Goal: Task Accomplishment & Management: Complete application form

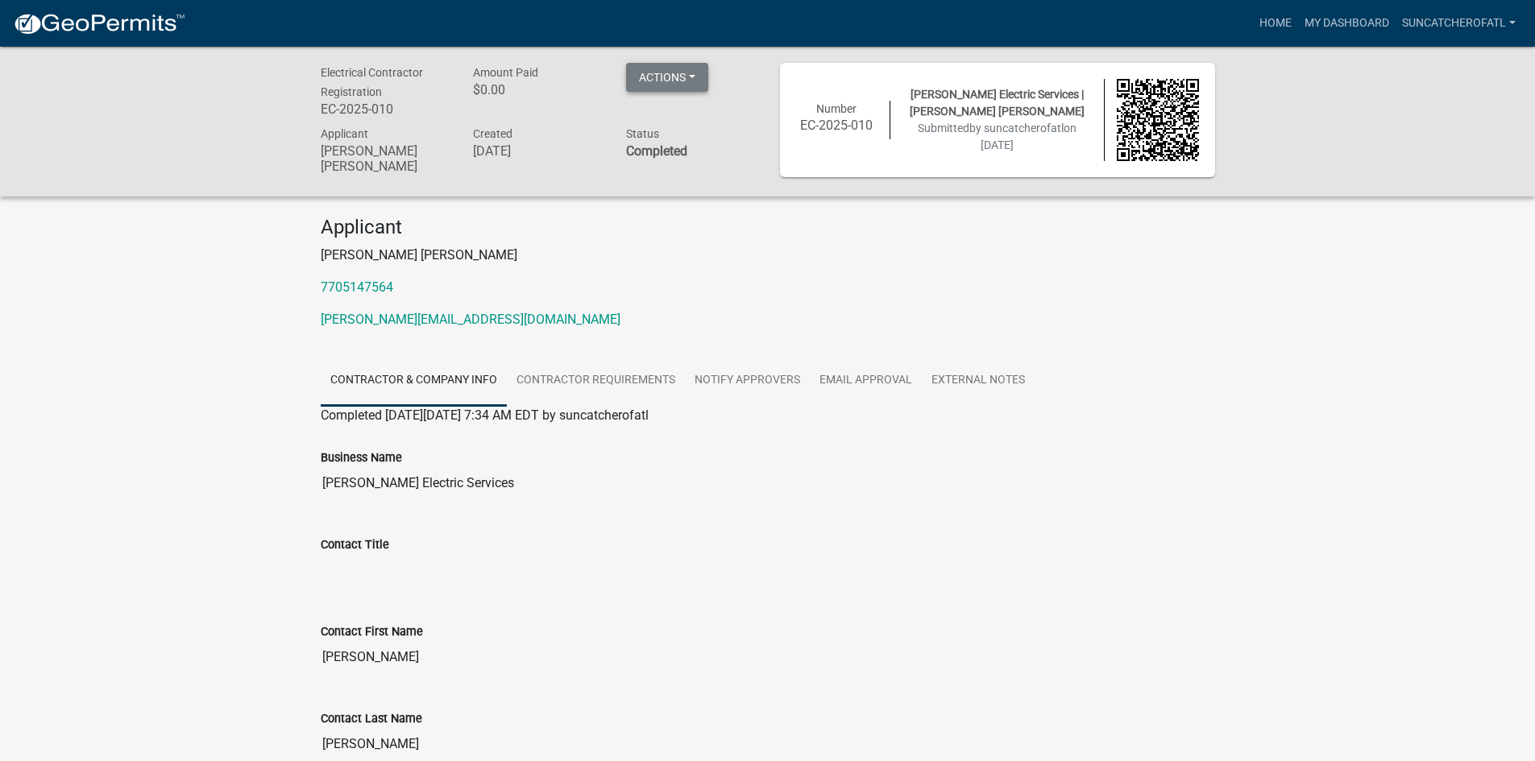
click at [678, 79] on button "Actions" at bounding box center [667, 77] width 82 height 29
click at [113, 14] on img at bounding box center [99, 24] width 172 height 24
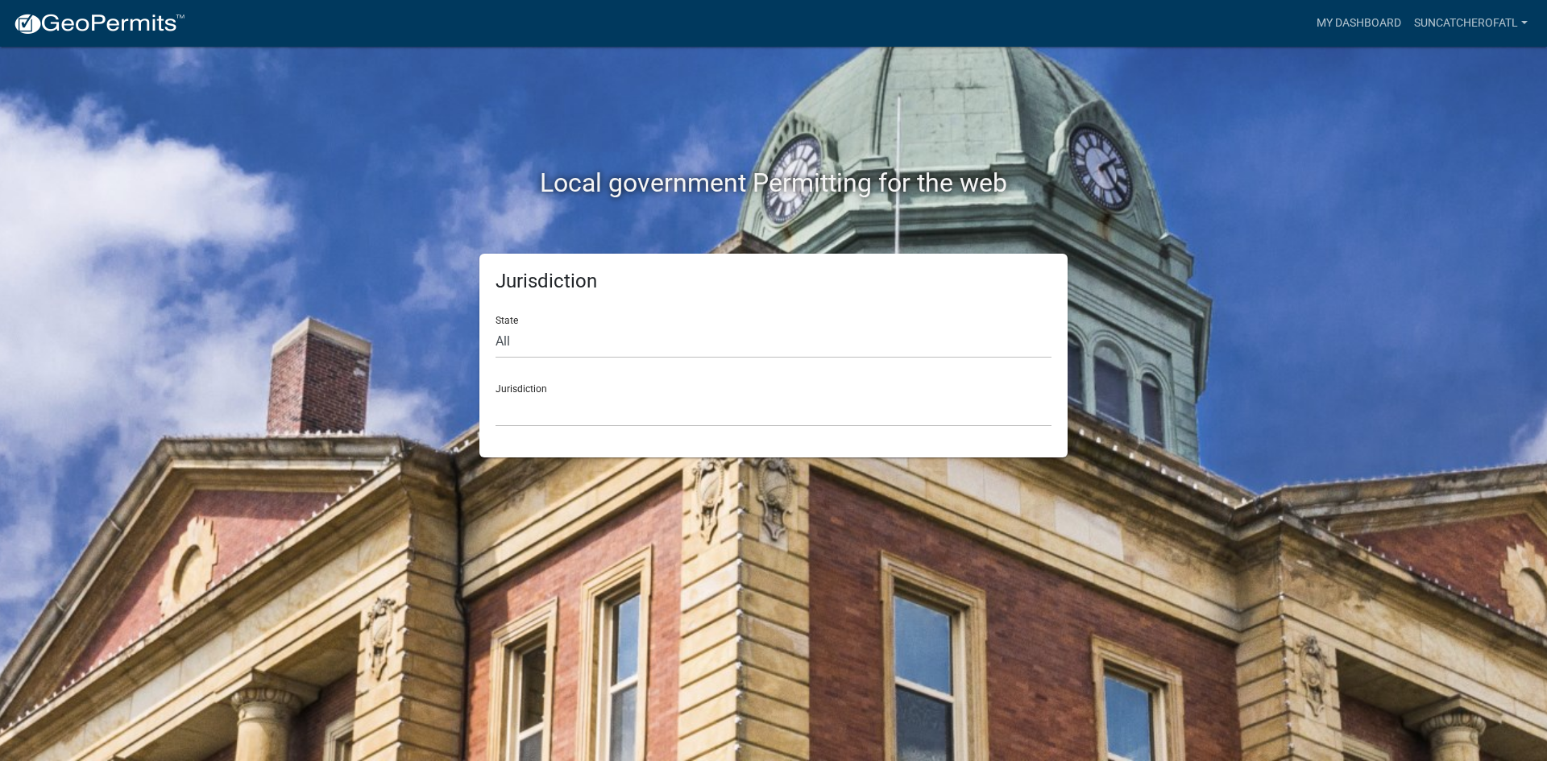
click at [487, 350] on div "Jurisdiction State All [US_STATE] [US_STATE] [US_STATE] [US_STATE] [US_STATE] […" at bounding box center [773, 356] width 588 height 204
click at [499, 341] on select "All [US_STATE] [US_STATE] [US_STATE] [US_STATE] [US_STATE] [US_STATE] [US_STATE…" at bounding box center [773, 341] width 556 height 33
select select "[US_STATE]"
click at [495, 325] on select "All [US_STATE] [US_STATE] [US_STATE] [US_STATE] [US_STATE] [US_STATE] [US_STATE…" at bounding box center [773, 341] width 556 height 33
drag, startPoint x: 520, startPoint y: 355, endPoint x: 557, endPoint y: 413, distance: 68.8
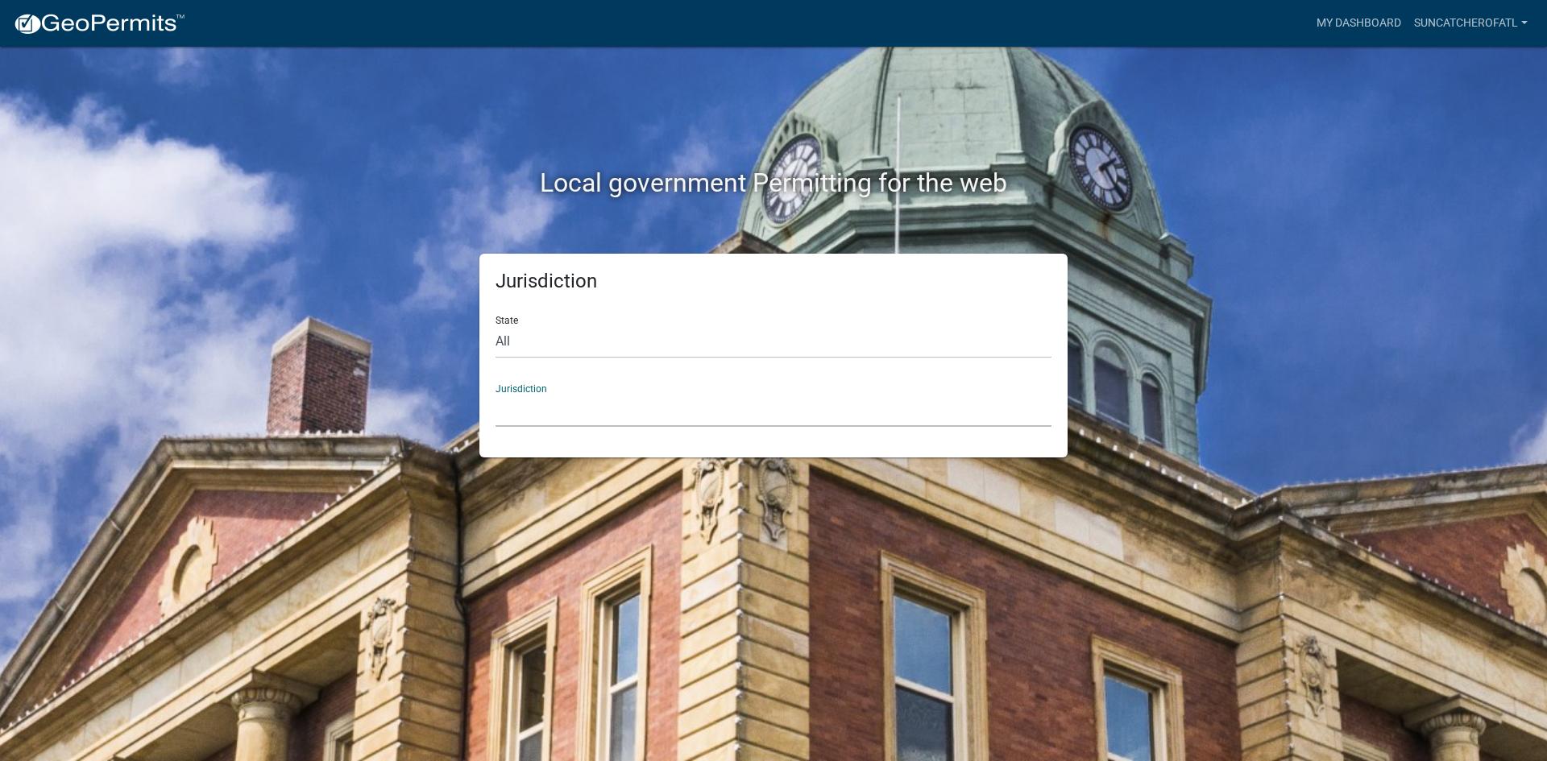
click at [557, 413] on select "[GEOGRAPHIC_DATA], [US_STATE][PERSON_NAME][GEOGRAPHIC_DATA], [US_STATE][PERSON_…" at bounding box center [773, 410] width 556 height 33
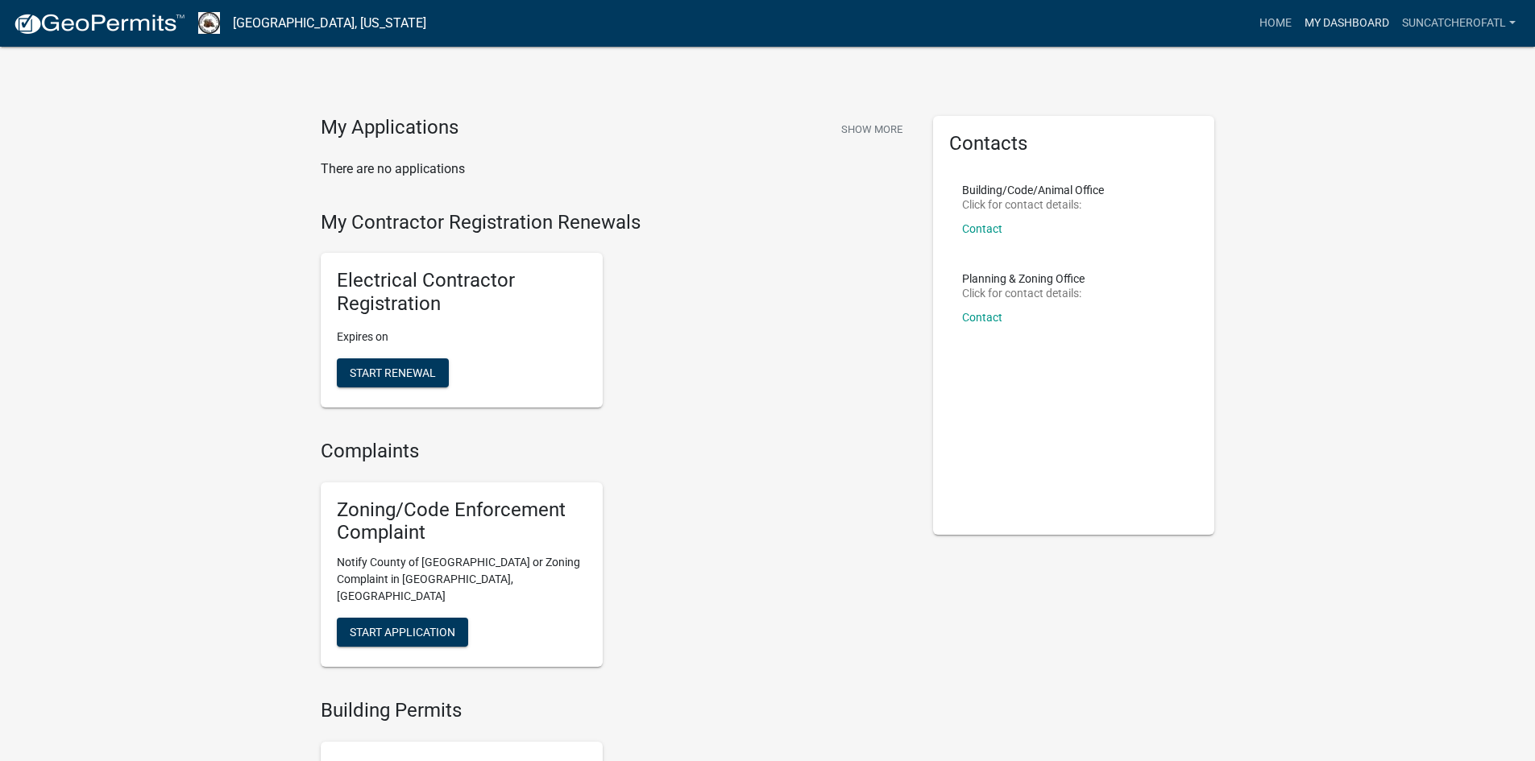
click at [1339, 24] on link "My Dashboard" at bounding box center [1346, 23] width 97 height 31
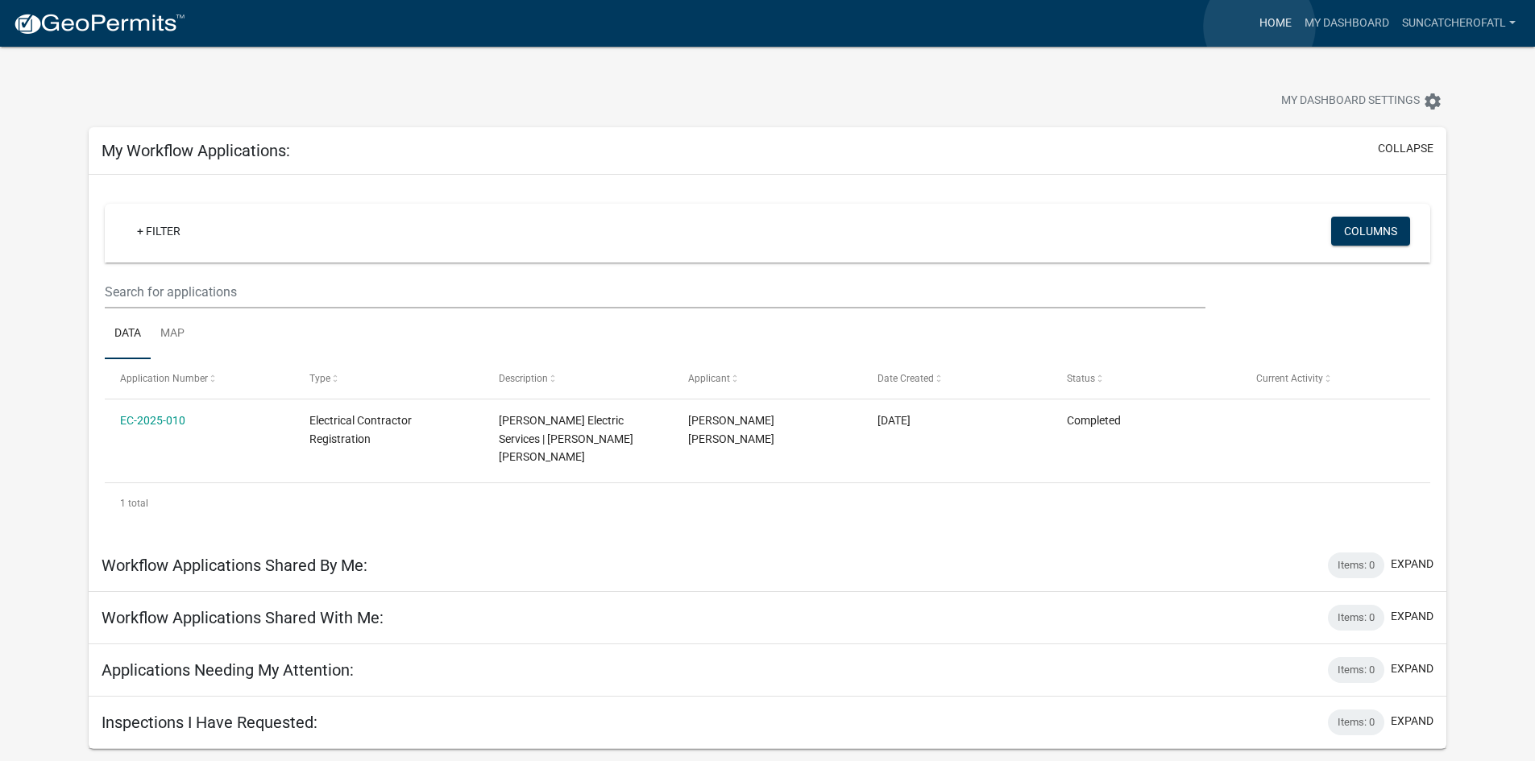
click at [1259, 27] on link "Home" at bounding box center [1275, 23] width 45 height 31
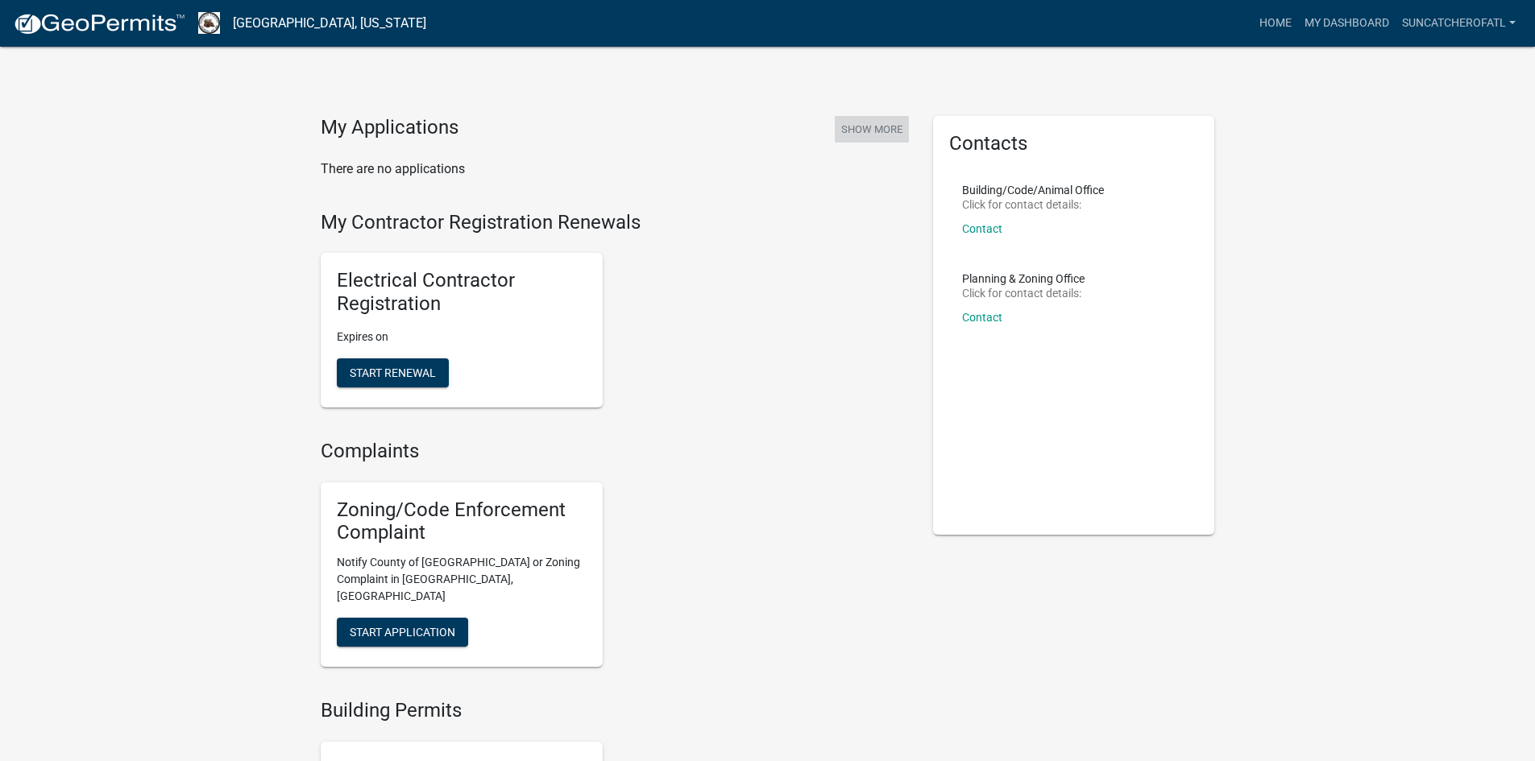
click at [881, 118] on button "Show More" at bounding box center [872, 129] width 74 height 27
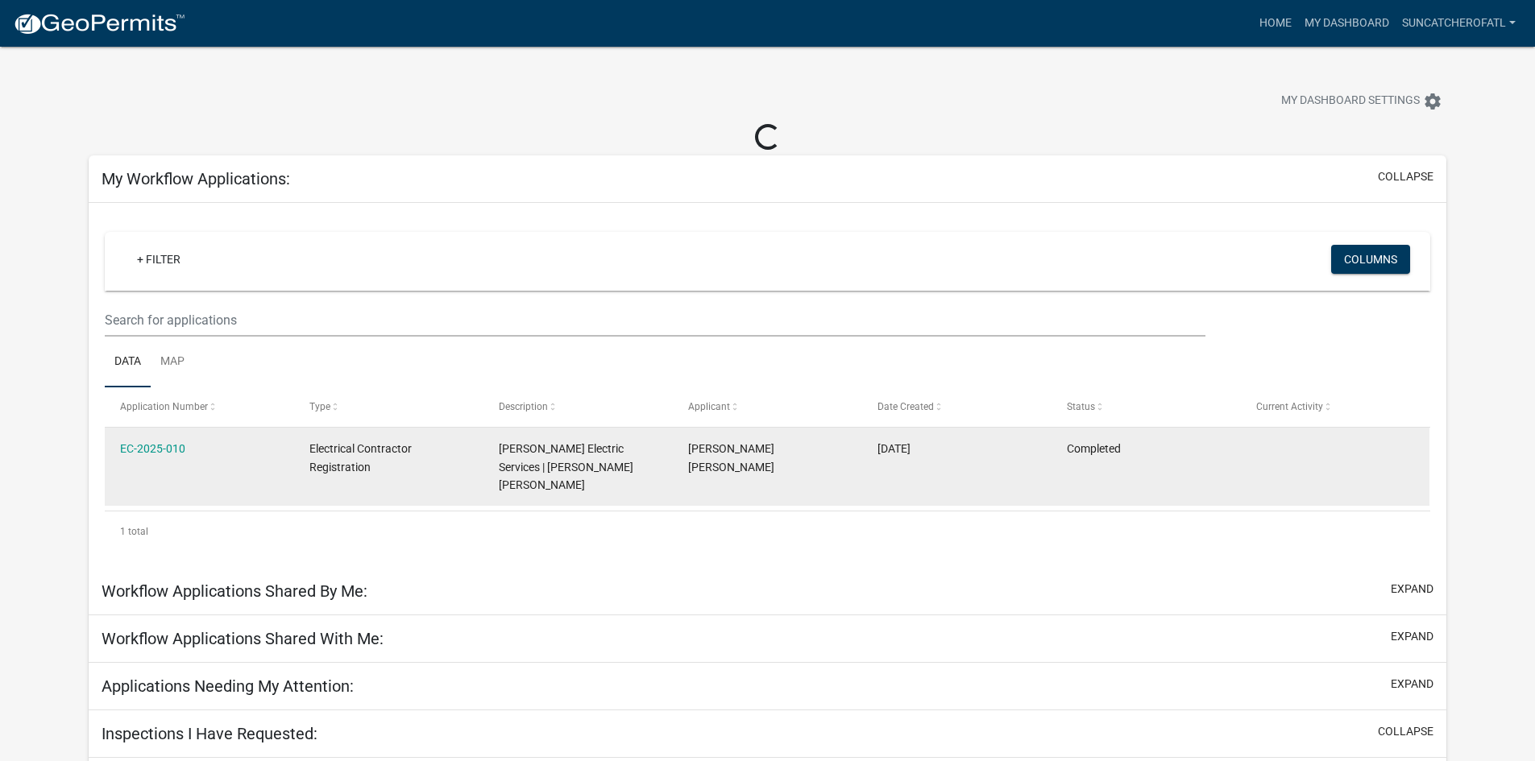
click at [158, 451] on datatable-body-cell "EC-2025-010" at bounding box center [199, 467] width 189 height 78
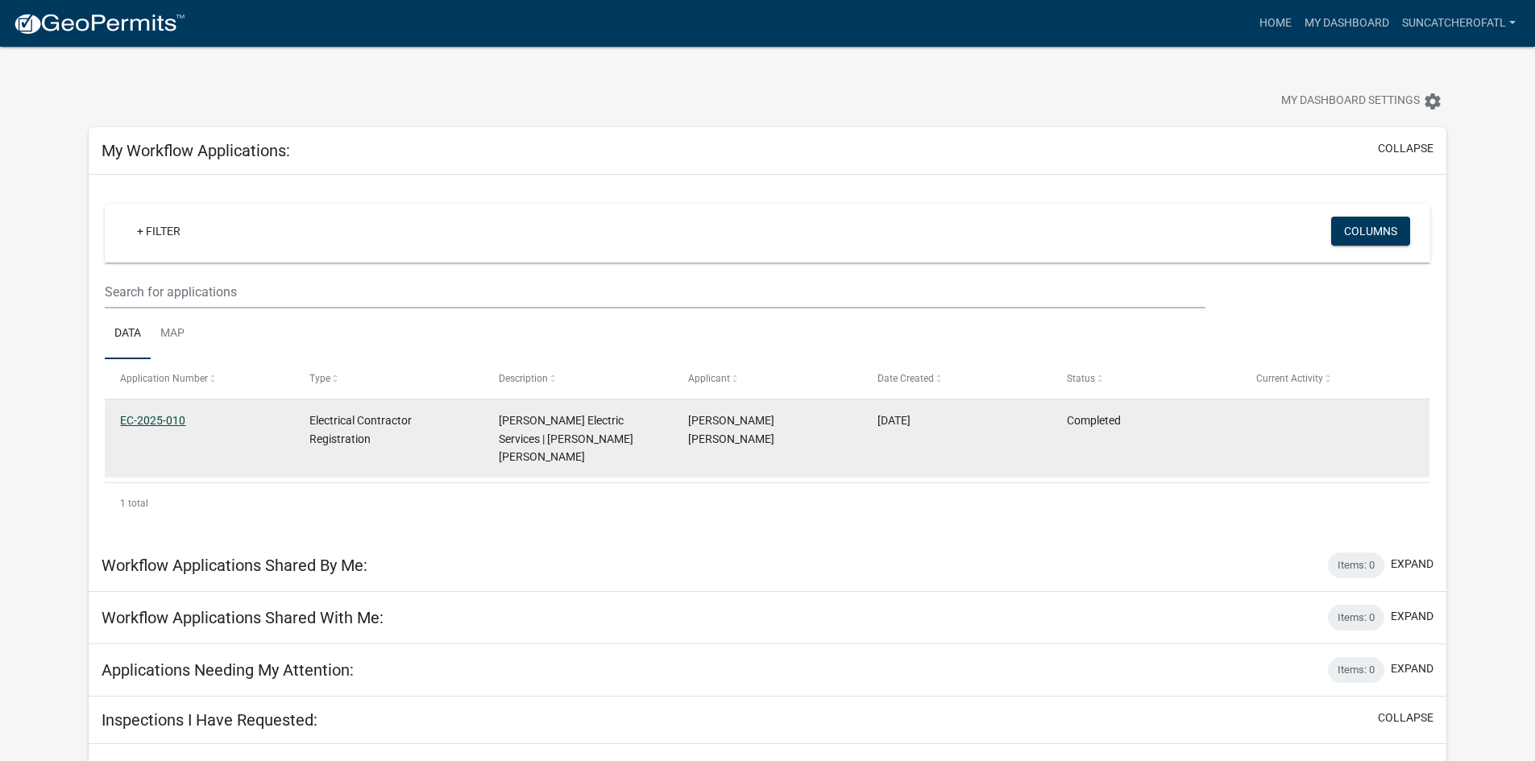
click at [164, 421] on link "EC-2025-010" at bounding box center [152, 420] width 65 height 13
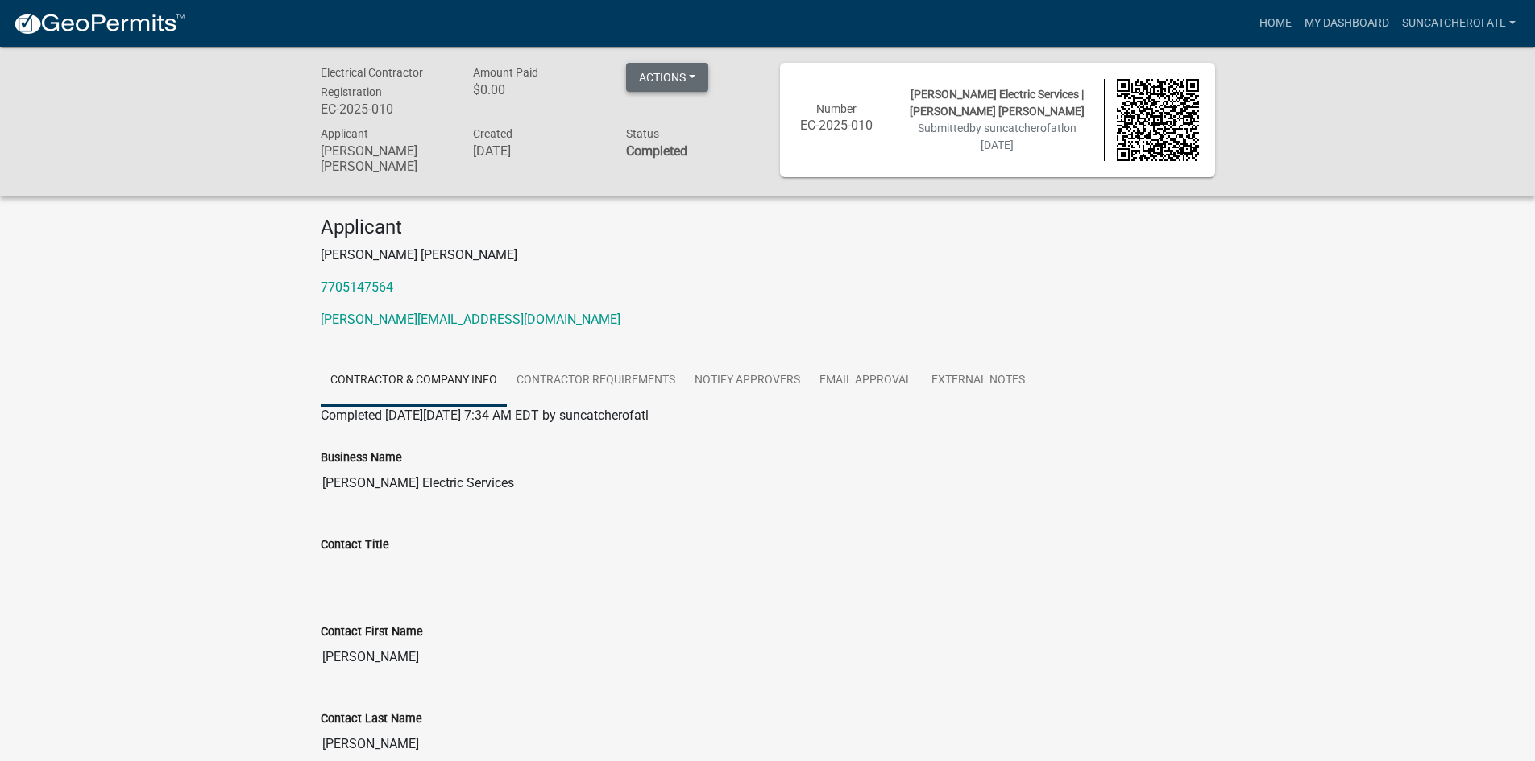
click at [682, 83] on button "Actions" at bounding box center [667, 77] width 82 height 29
click at [680, 73] on button "Actions" at bounding box center [667, 77] width 82 height 29
click at [954, 270] on div "Applicant [PERSON_NAME] [PERSON_NAME] 7705147564 [PERSON_NAME][EMAIL_ADDRESS][D…" at bounding box center [768, 279] width 918 height 126
click at [1259, 27] on link "Home" at bounding box center [1275, 23] width 45 height 31
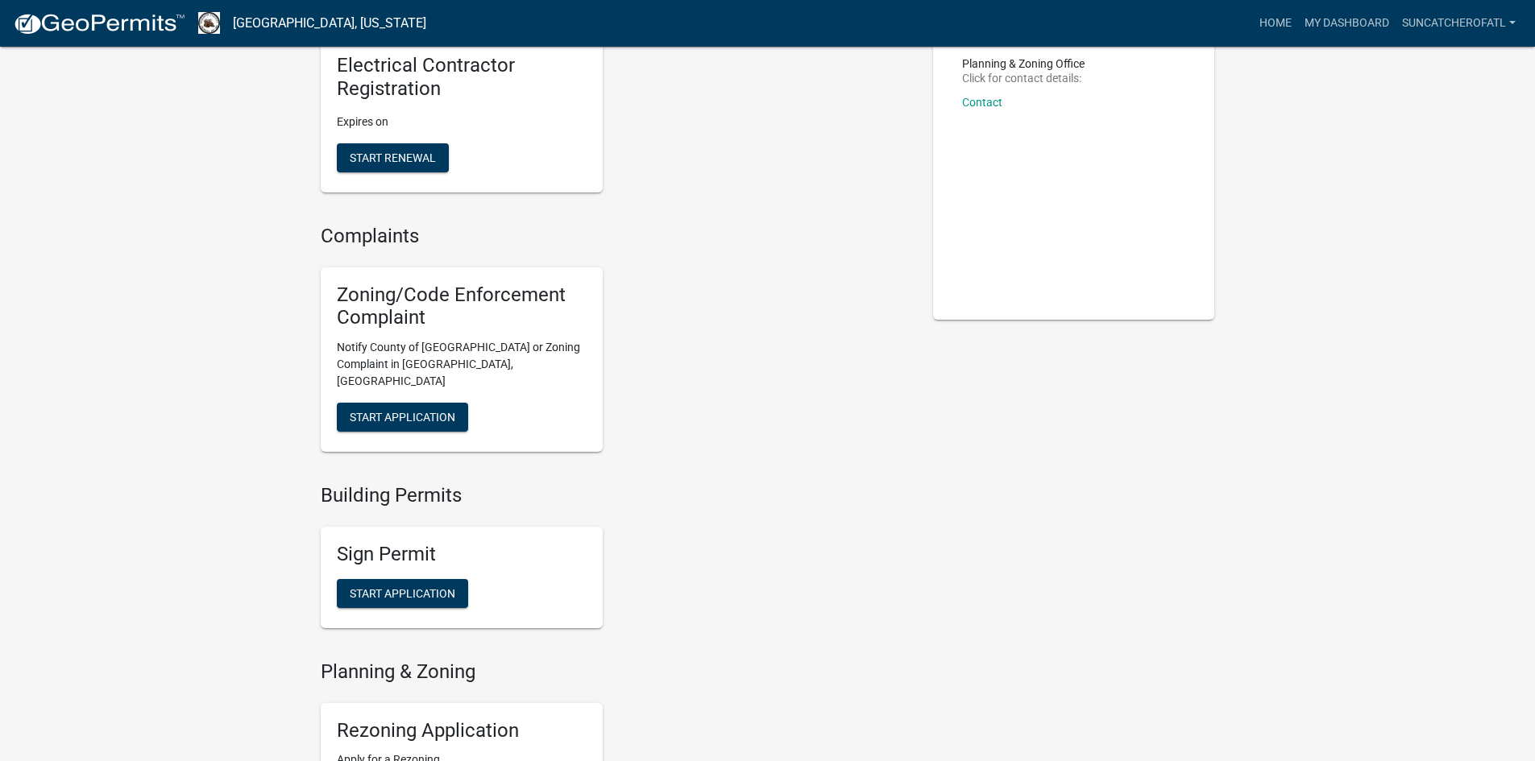
scroll to position [242, 0]
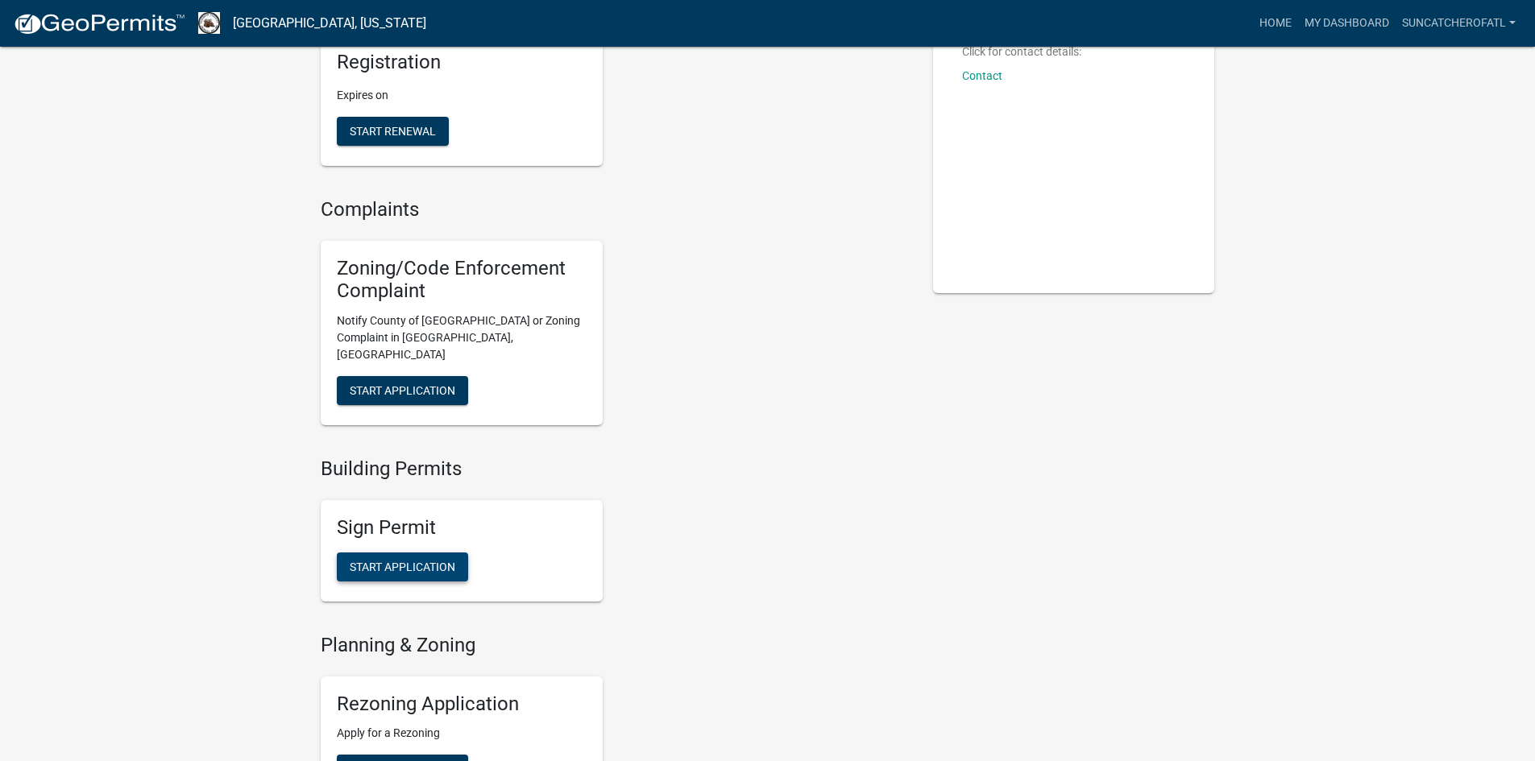
click at [362, 560] on span "Start Application" at bounding box center [403, 566] width 106 height 13
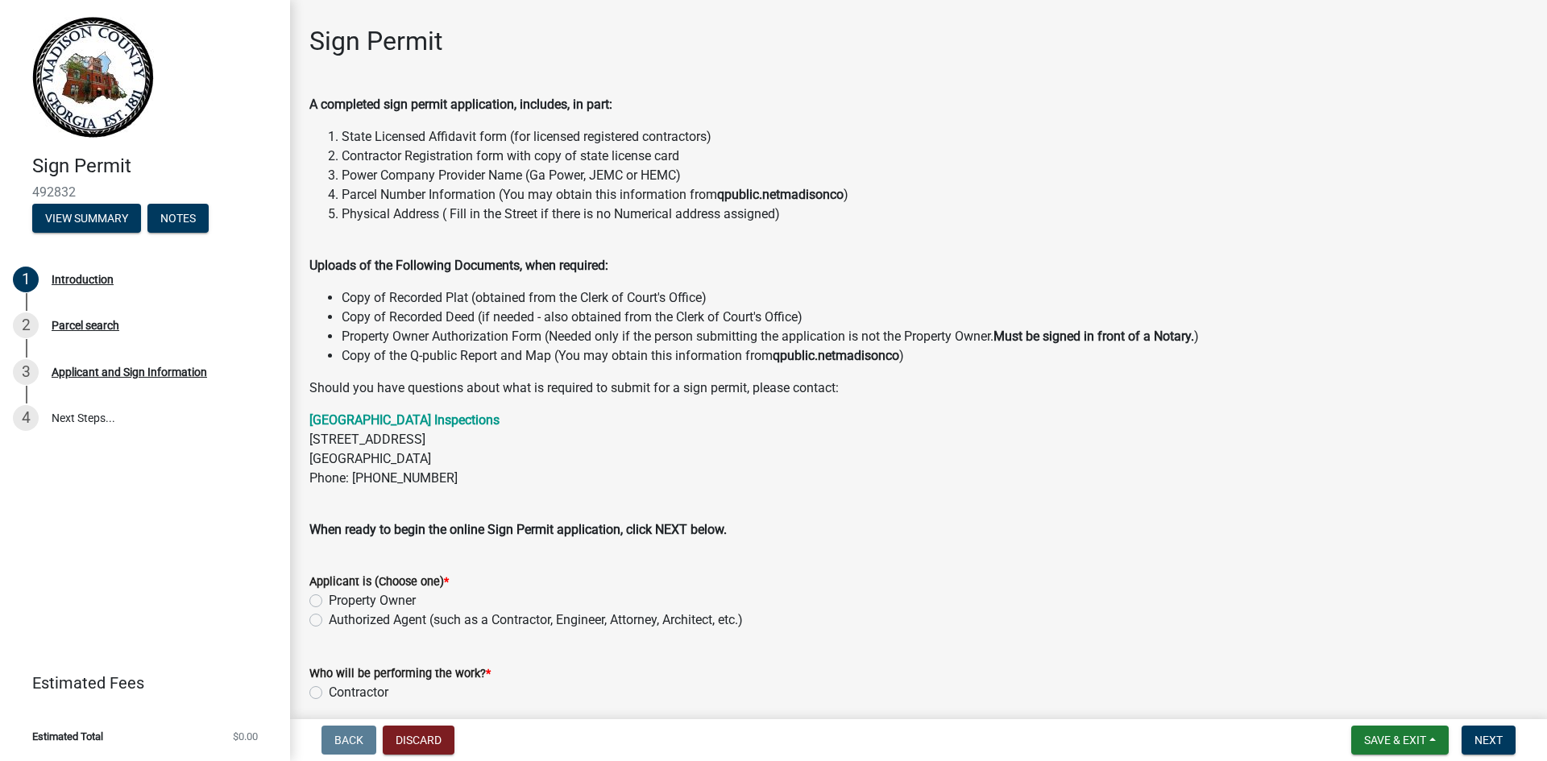
scroll to position [131, 0]
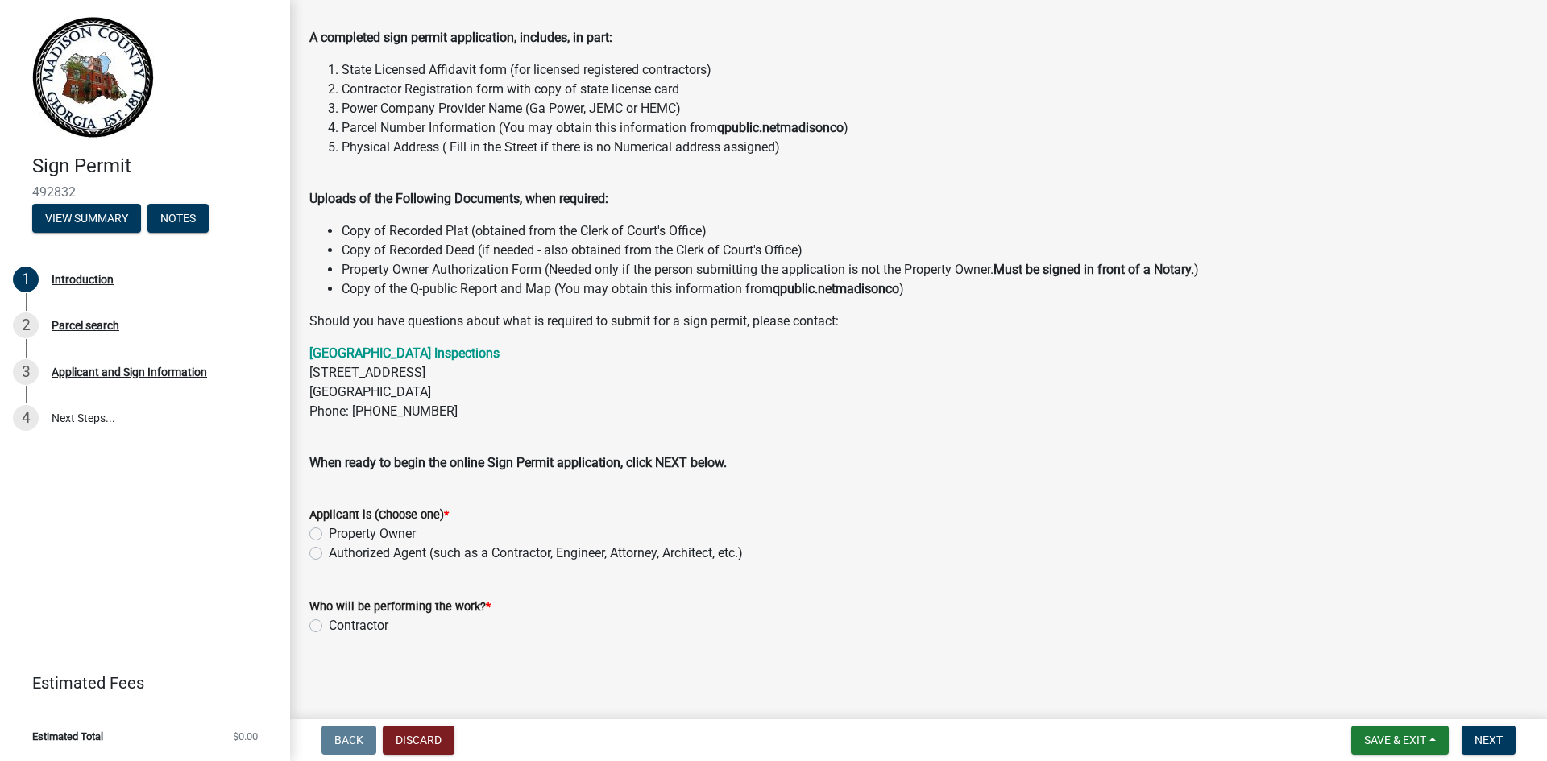
click at [348, 555] on label "Authorized Agent (such as a Contractor, Engineer, Attorney, Architect, etc.)" at bounding box center [536, 553] width 414 height 19
click at [339, 554] on input "Authorized Agent (such as a Contractor, Engineer, Attorney, Architect, etc.)" at bounding box center [334, 549] width 10 height 10
radio input "true"
click at [338, 626] on label "Contractor" at bounding box center [359, 625] width 60 height 19
click at [338, 626] on input "Contractor" at bounding box center [334, 621] width 10 height 10
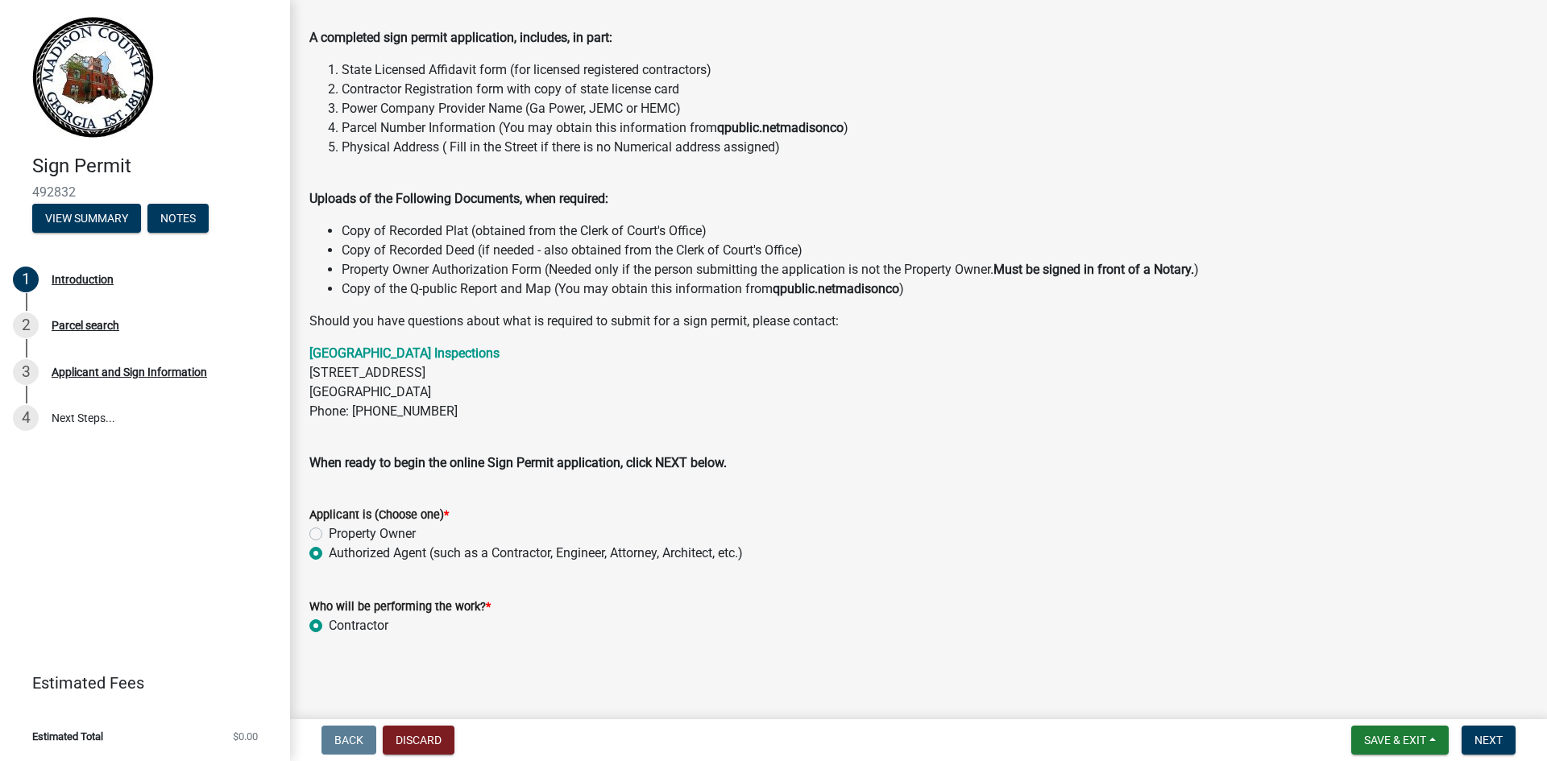
radio input "true"
click at [1494, 742] on span "Next" at bounding box center [1488, 740] width 28 height 13
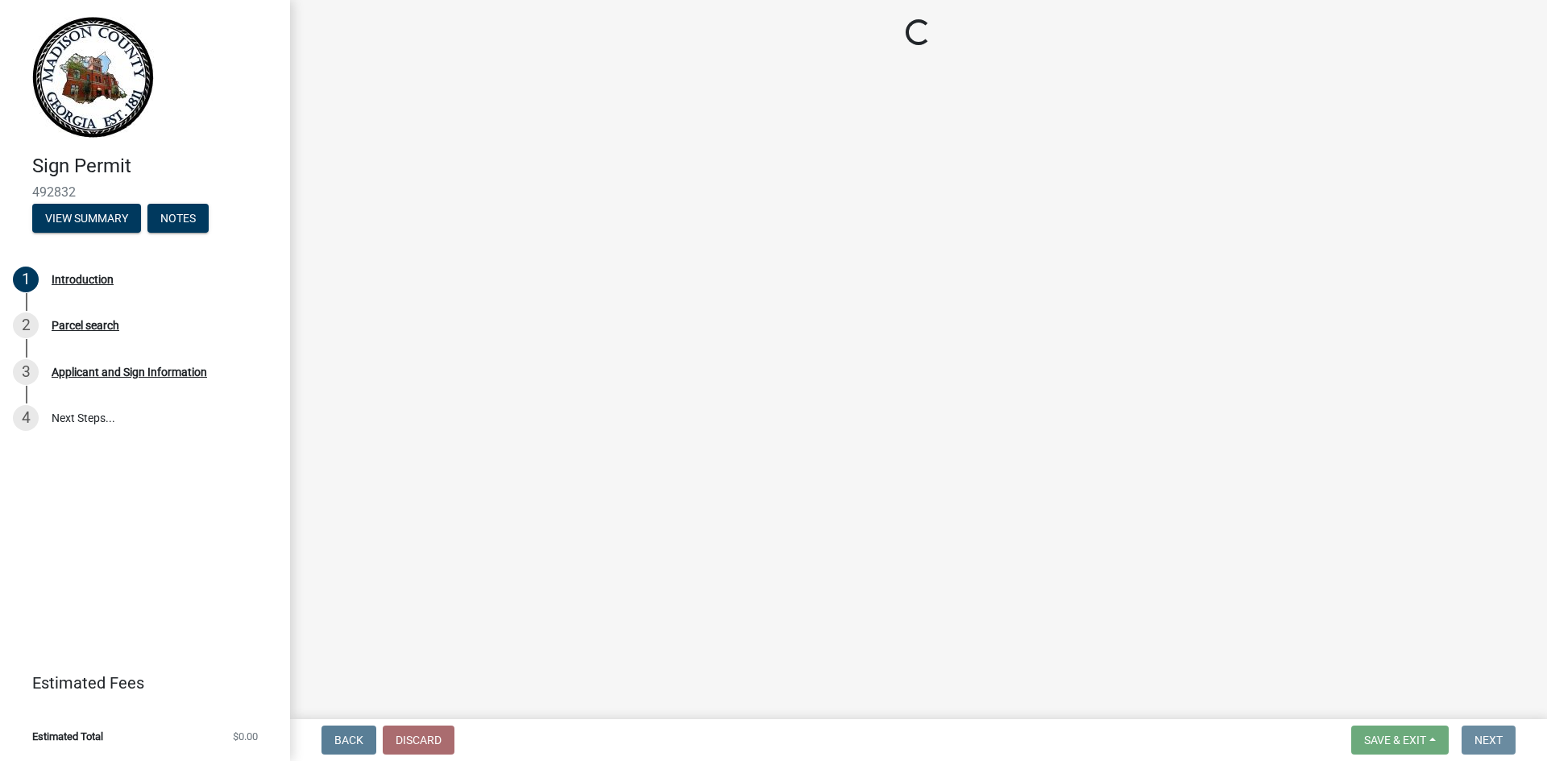
scroll to position [0, 0]
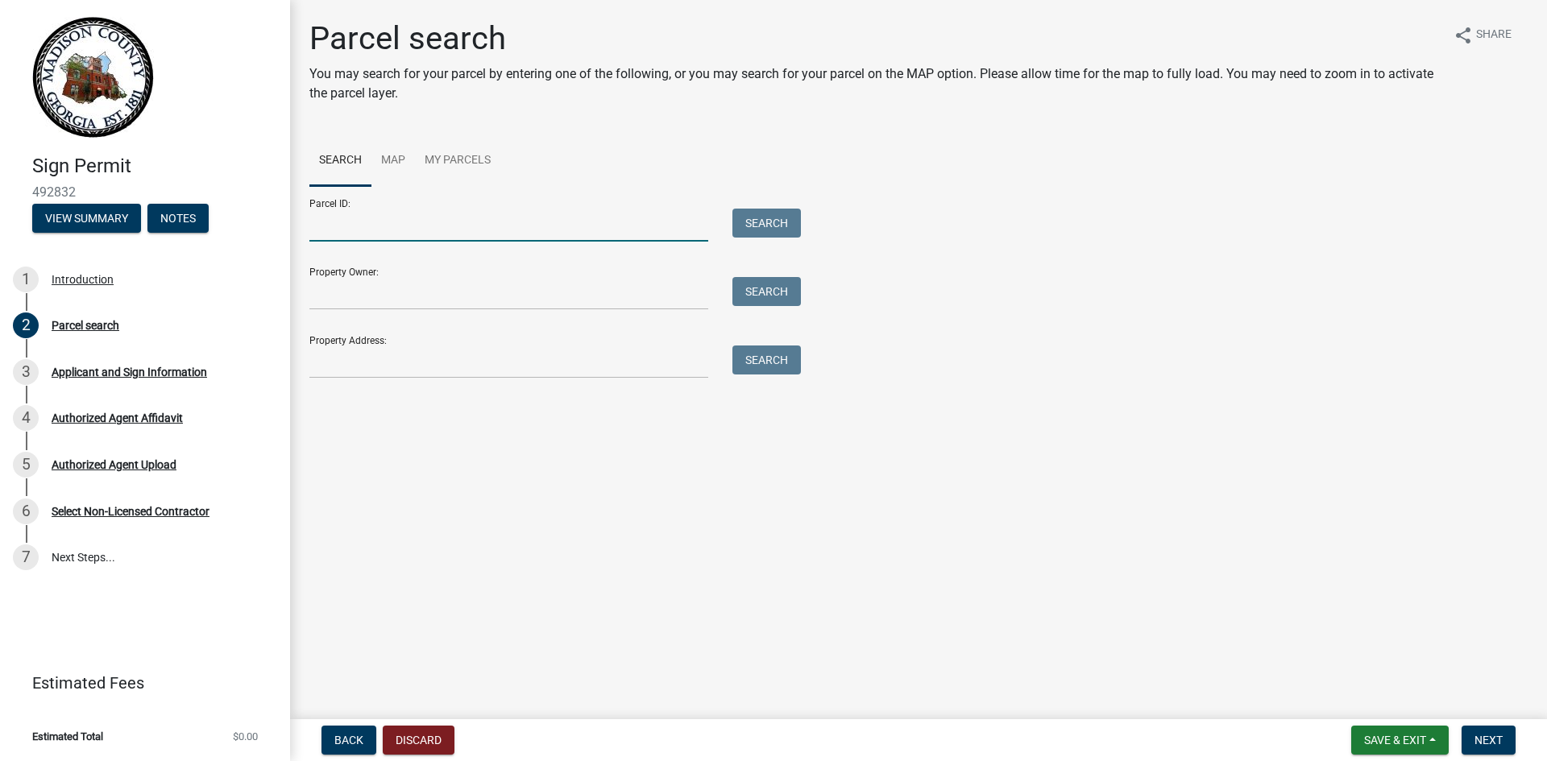
click at [433, 220] on input "Parcel ID:" at bounding box center [508, 225] width 399 height 33
click at [496, 367] on input "Property Address:" at bounding box center [508, 362] width 399 height 33
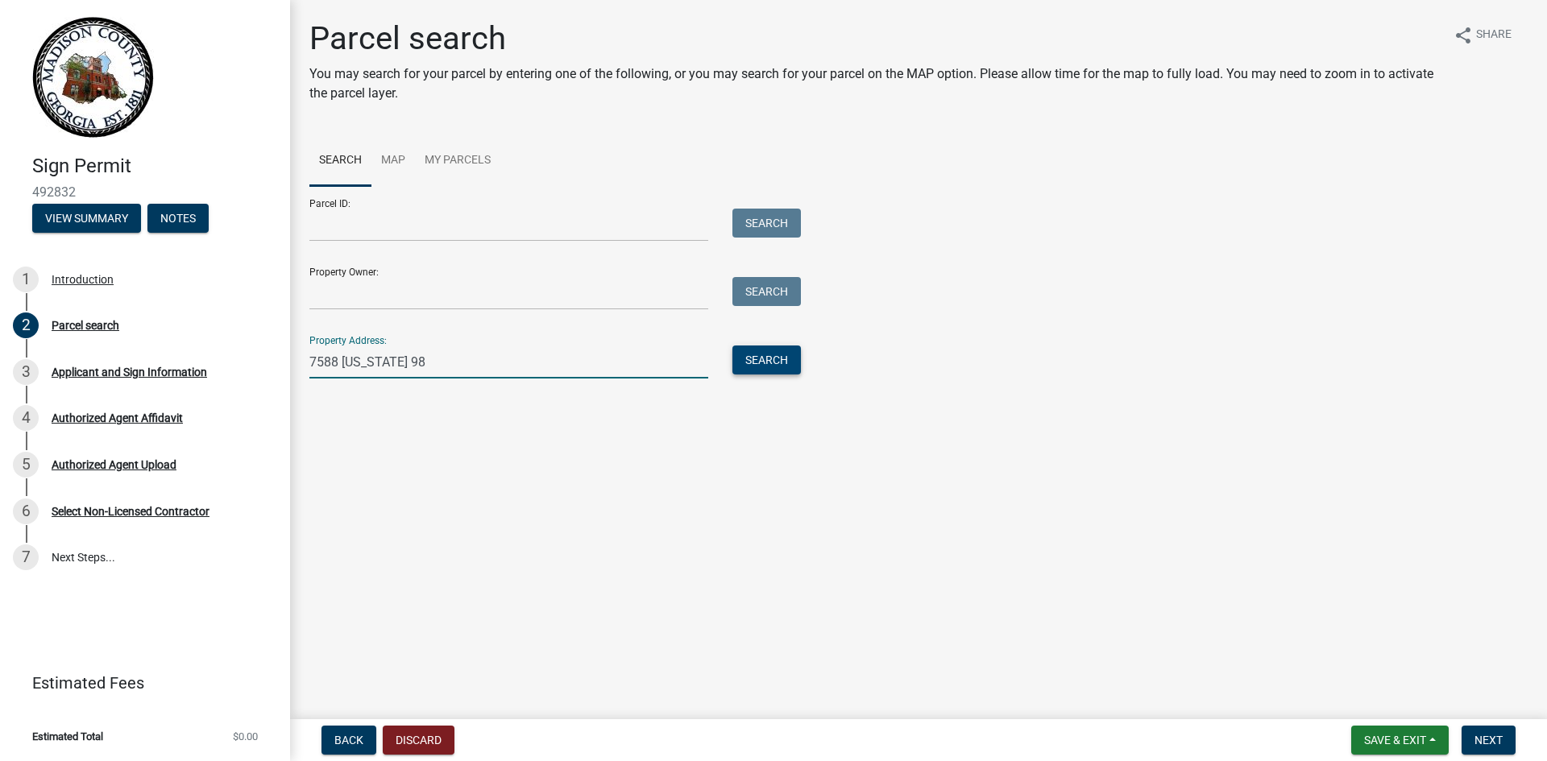
click at [774, 360] on button "Search" at bounding box center [766, 360] width 68 height 29
click at [437, 361] on input "7588 [US_STATE] 98" at bounding box center [508, 362] width 399 height 33
drag, startPoint x: 431, startPoint y: 362, endPoint x: 343, endPoint y: 367, distance: 87.9
click at [343, 367] on input "7588 [US_STATE] 98" at bounding box center [508, 362] width 399 height 33
type input "7588"
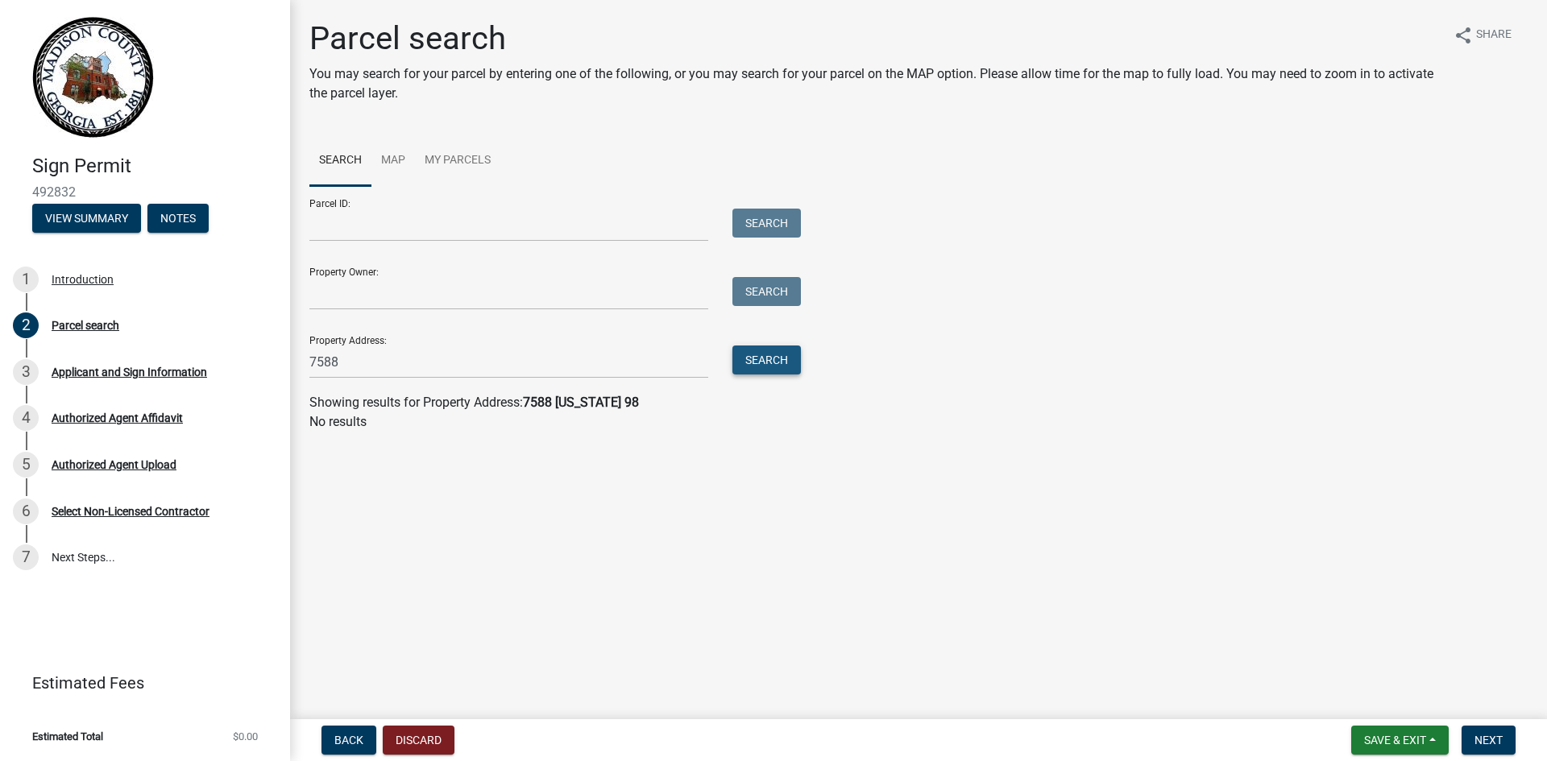
click at [751, 356] on button "Search" at bounding box center [766, 360] width 68 height 29
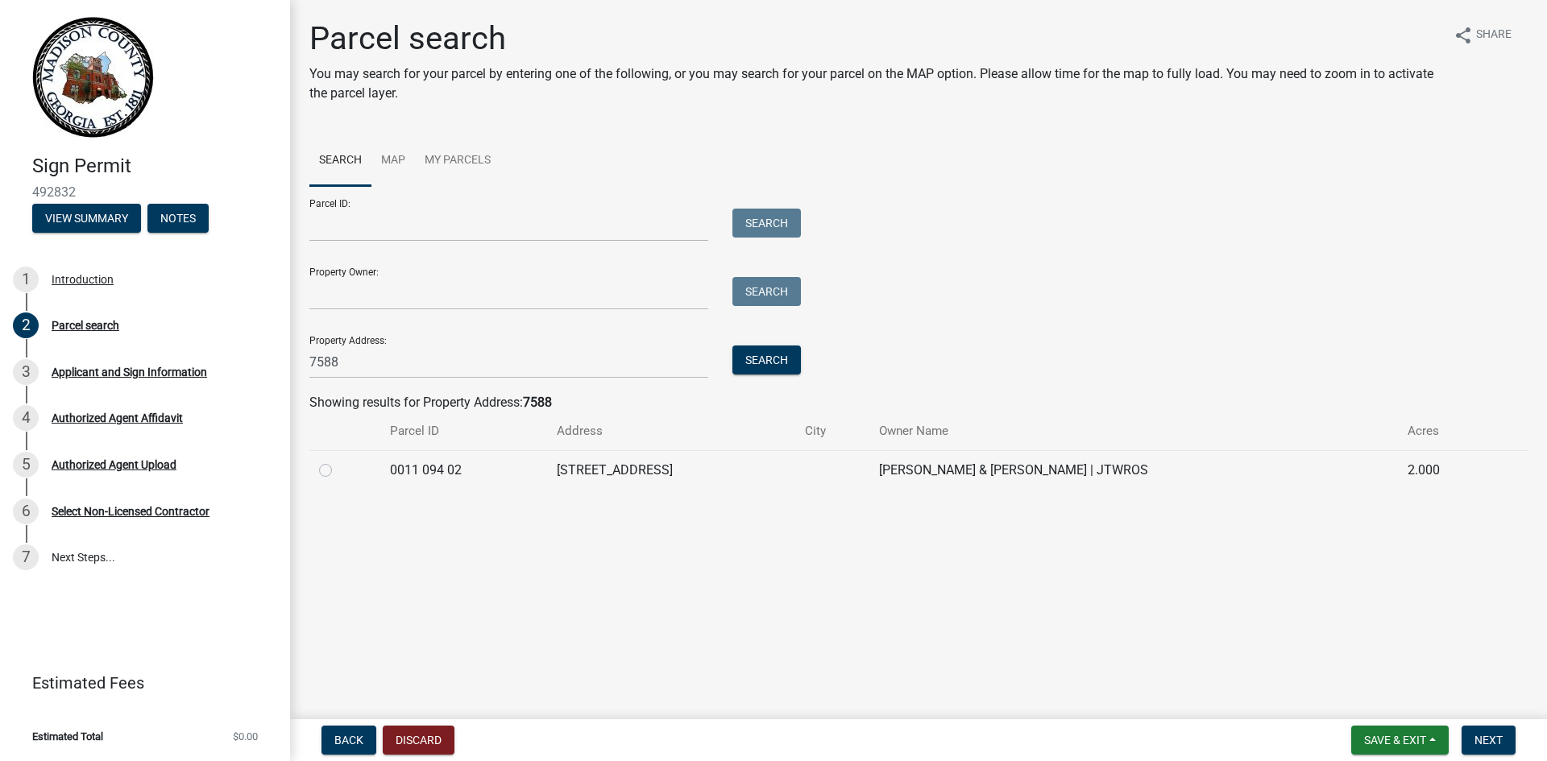
click at [338, 461] on label at bounding box center [338, 461] width 0 height 0
click at [338, 470] on 02 "radio" at bounding box center [343, 466] width 10 height 10
radio 02 "true"
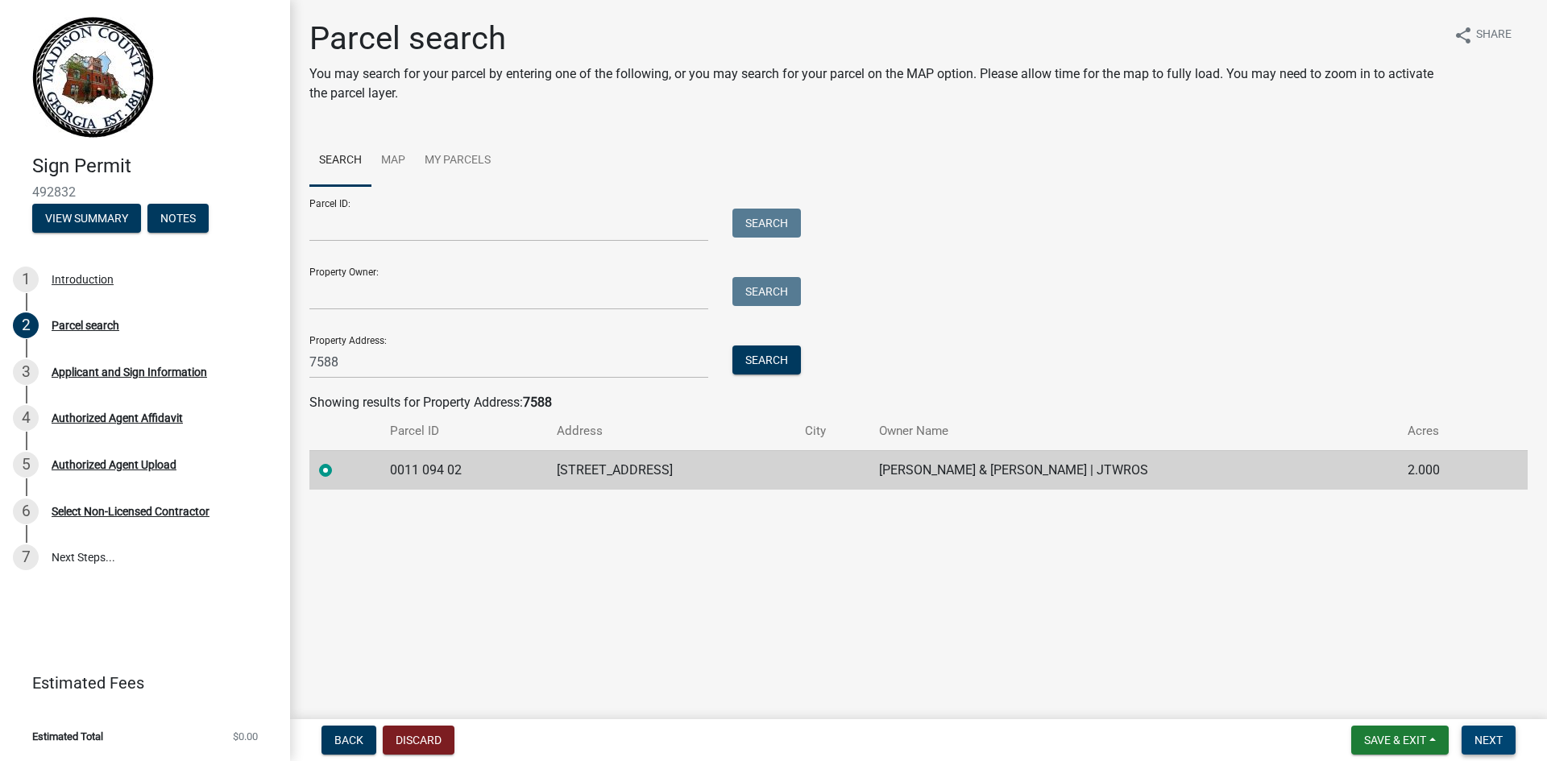
click at [1486, 738] on span "Next" at bounding box center [1488, 740] width 28 height 13
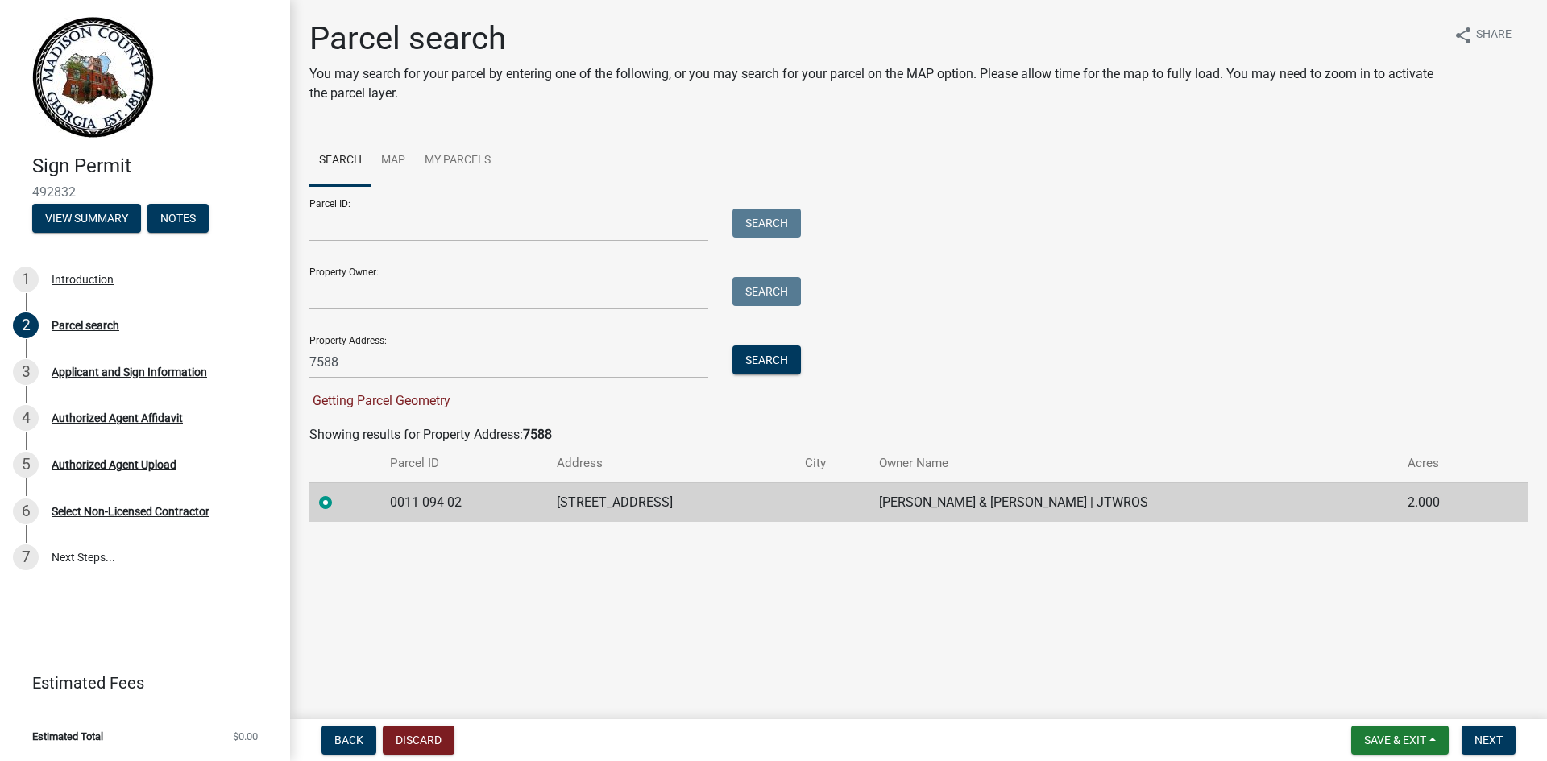
click at [491, 505] on td "0011 094 02" at bounding box center [463, 502] width 167 height 39
click at [427, 397] on span "Getting Parcel Geometry" at bounding box center [379, 400] width 141 height 15
click at [1495, 736] on span "Next" at bounding box center [1488, 740] width 28 height 13
click at [1492, 743] on span "Next" at bounding box center [1488, 740] width 28 height 13
click at [477, 506] on td "0011 094 02" at bounding box center [463, 502] width 167 height 39
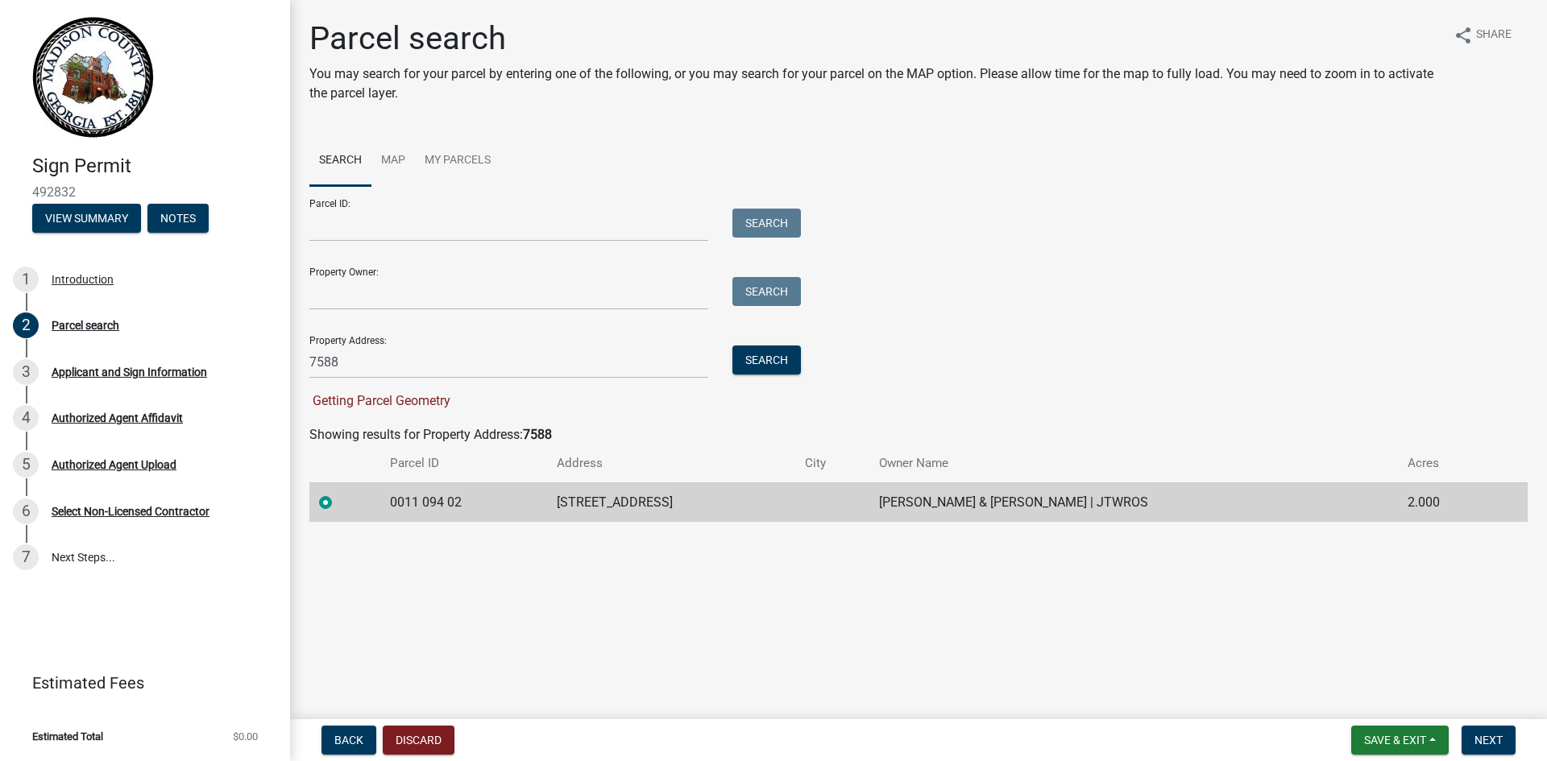
click at [450, 504] on td "0011 094 02" at bounding box center [463, 502] width 167 height 39
copy td "0011 094 02"
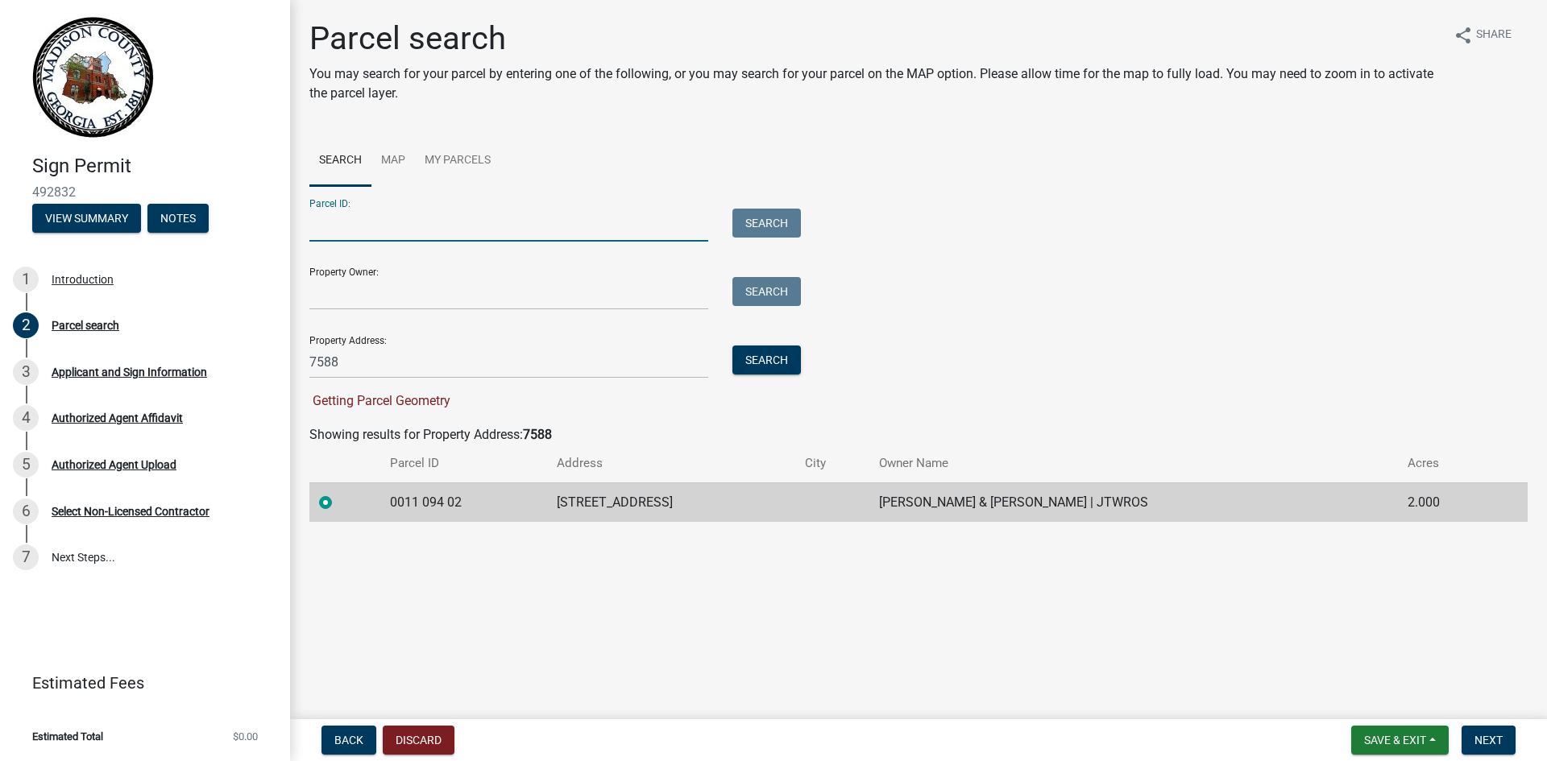
click at [533, 234] on input "Parcel ID:" at bounding box center [508, 225] width 399 height 33
paste input "0011 094 02"
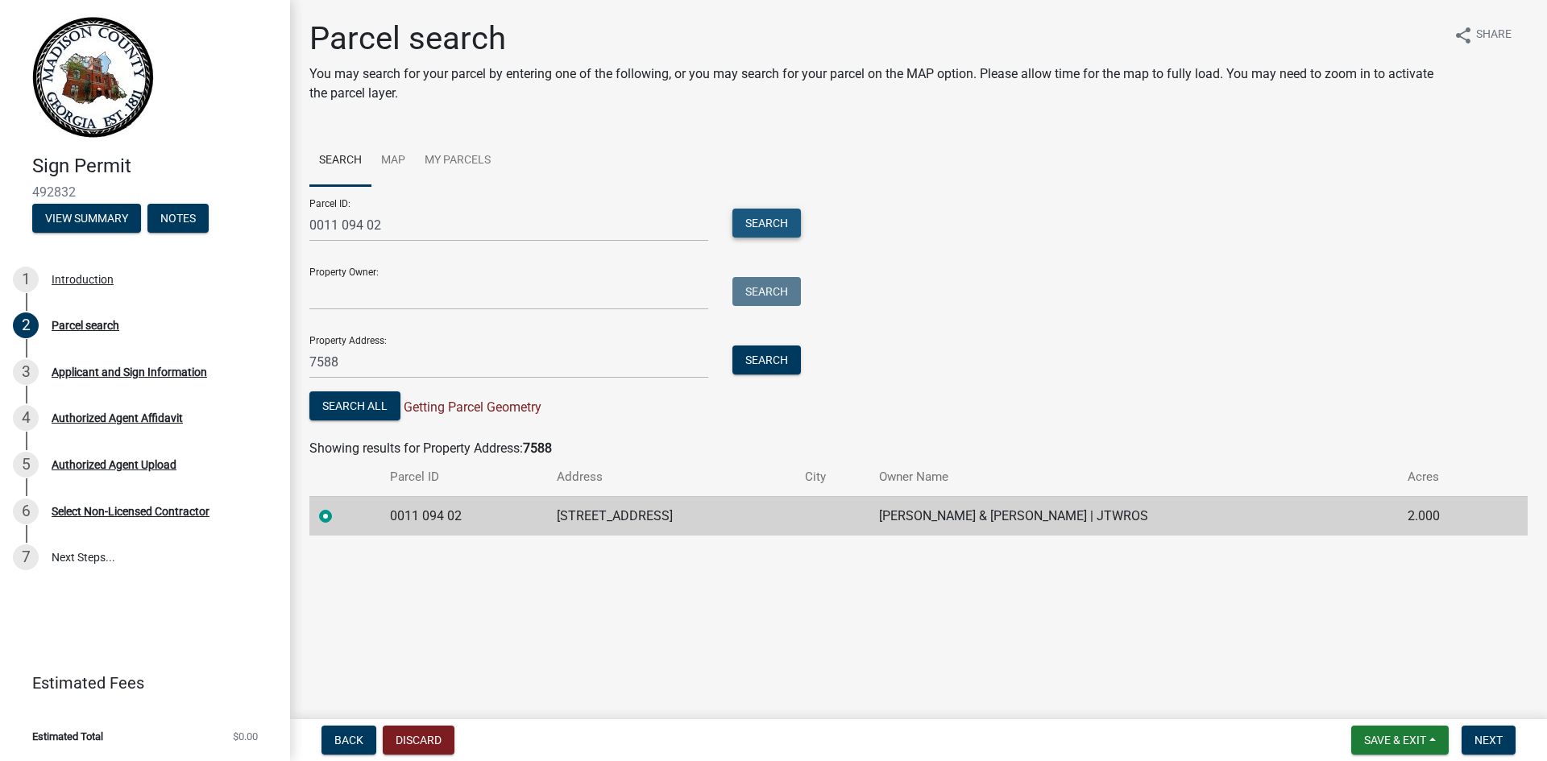
click at [768, 225] on button "Search" at bounding box center [766, 223] width 68 height 29
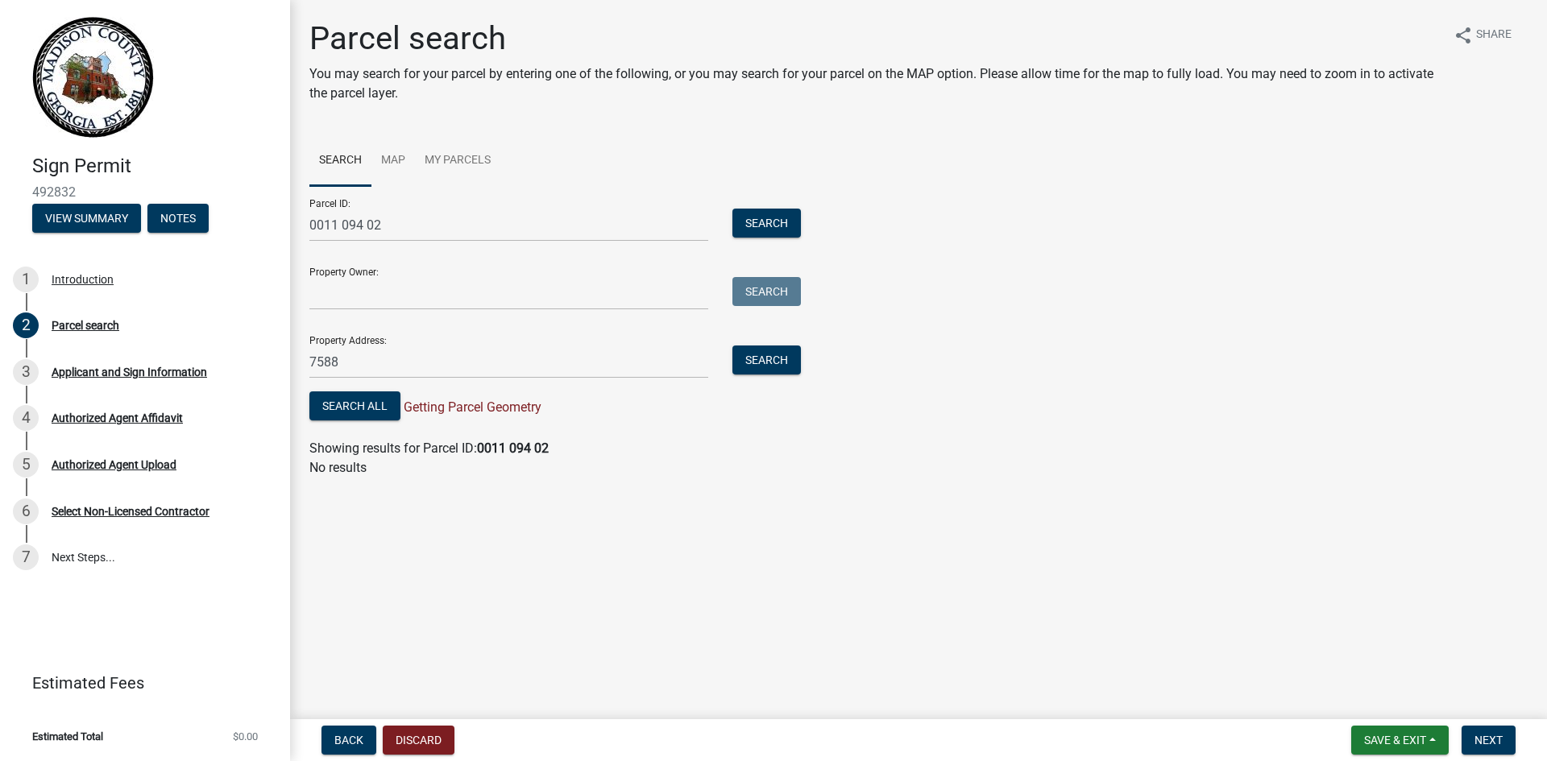
click at [347, 473] on p "No results" at bounding box center [918, 467] width 1218 height 19
click at [345, 224] on input "0011 094 02" at bounding box center [508, 225] width 399 height 33
click at [367, 222] on input "0011 094 02" at bounding box center [508, 225] width 399 height 33
type input "001109402"
click at [763, 218] on button "Search" at bounding box center [766, 223] width 68 height 29
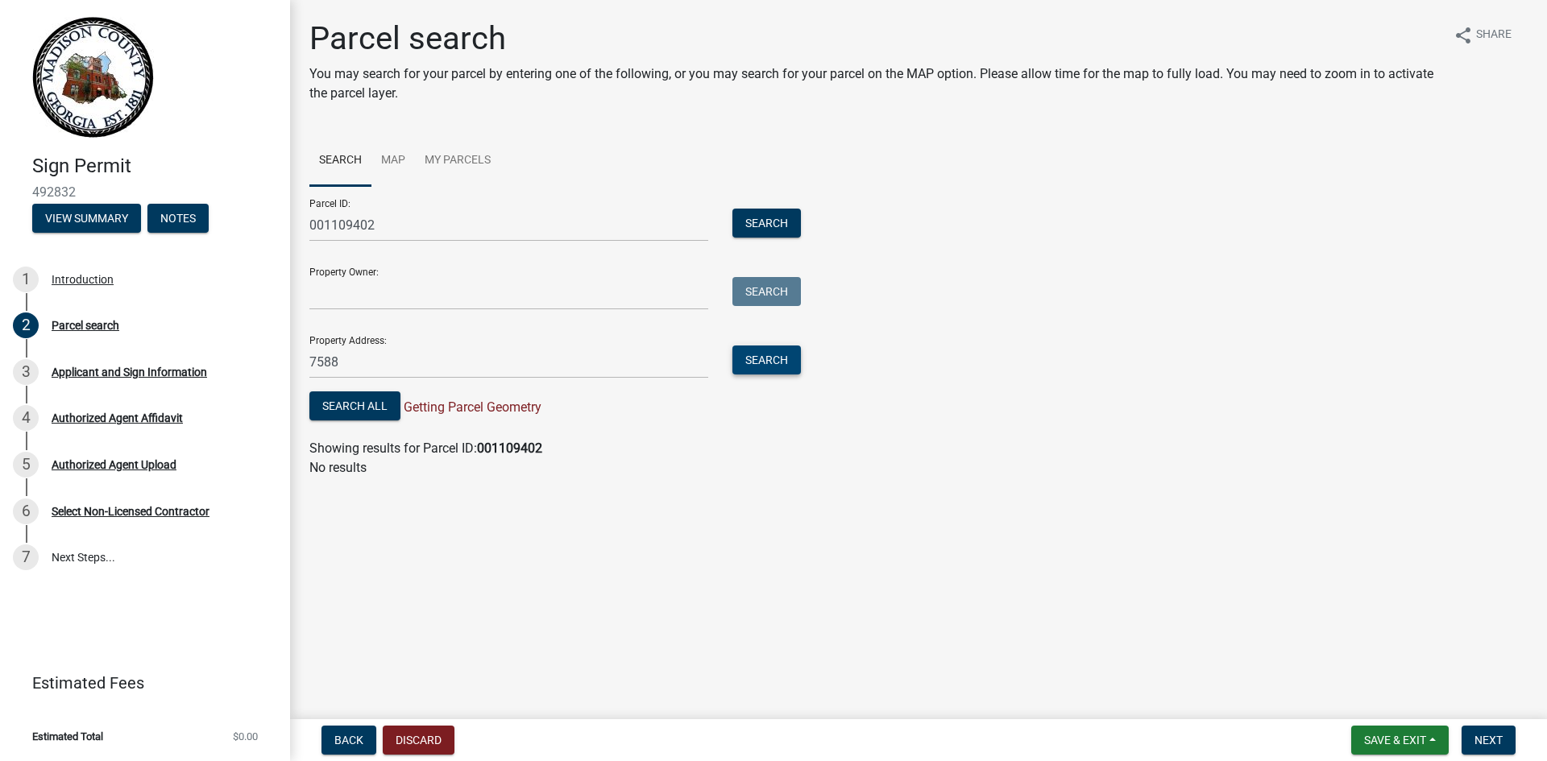
click at [767, 363] on button "Search" at bounding box center [766, 360] width 68 height 29
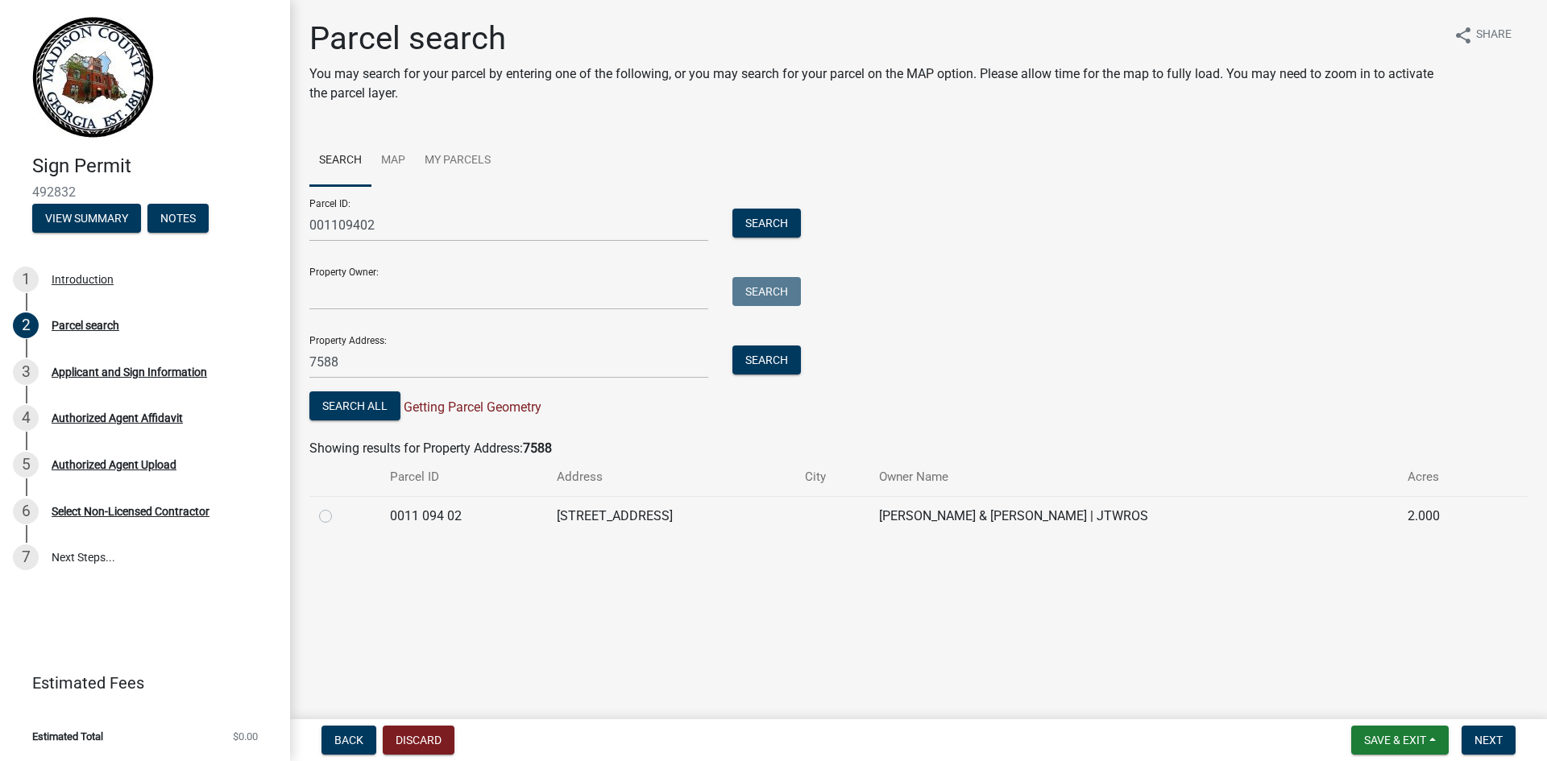
click at [410, 515] on td "0011 094 02" at bounding box center [463, 515] width 167 height 39
click at [338, 507] on label at bounding box center [338, 507] width 0 height 0
click at [338, 516] on 02 "radio" at bounding box center [343, 512] width 10 height 10
radio 02 "true"
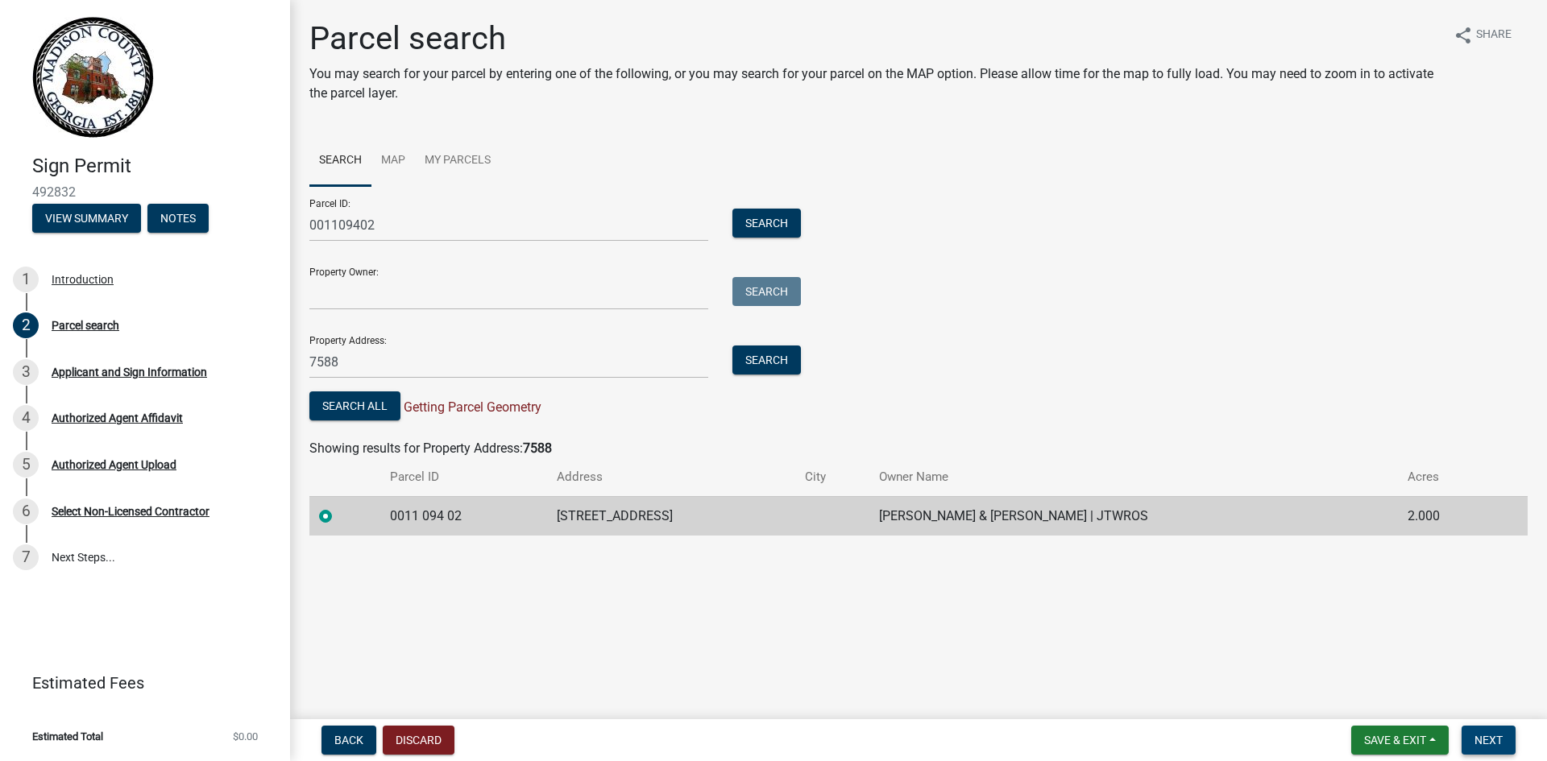
click at [1497, 740] on span "Next" at bounding box center [1488, 740] width 28 height 13
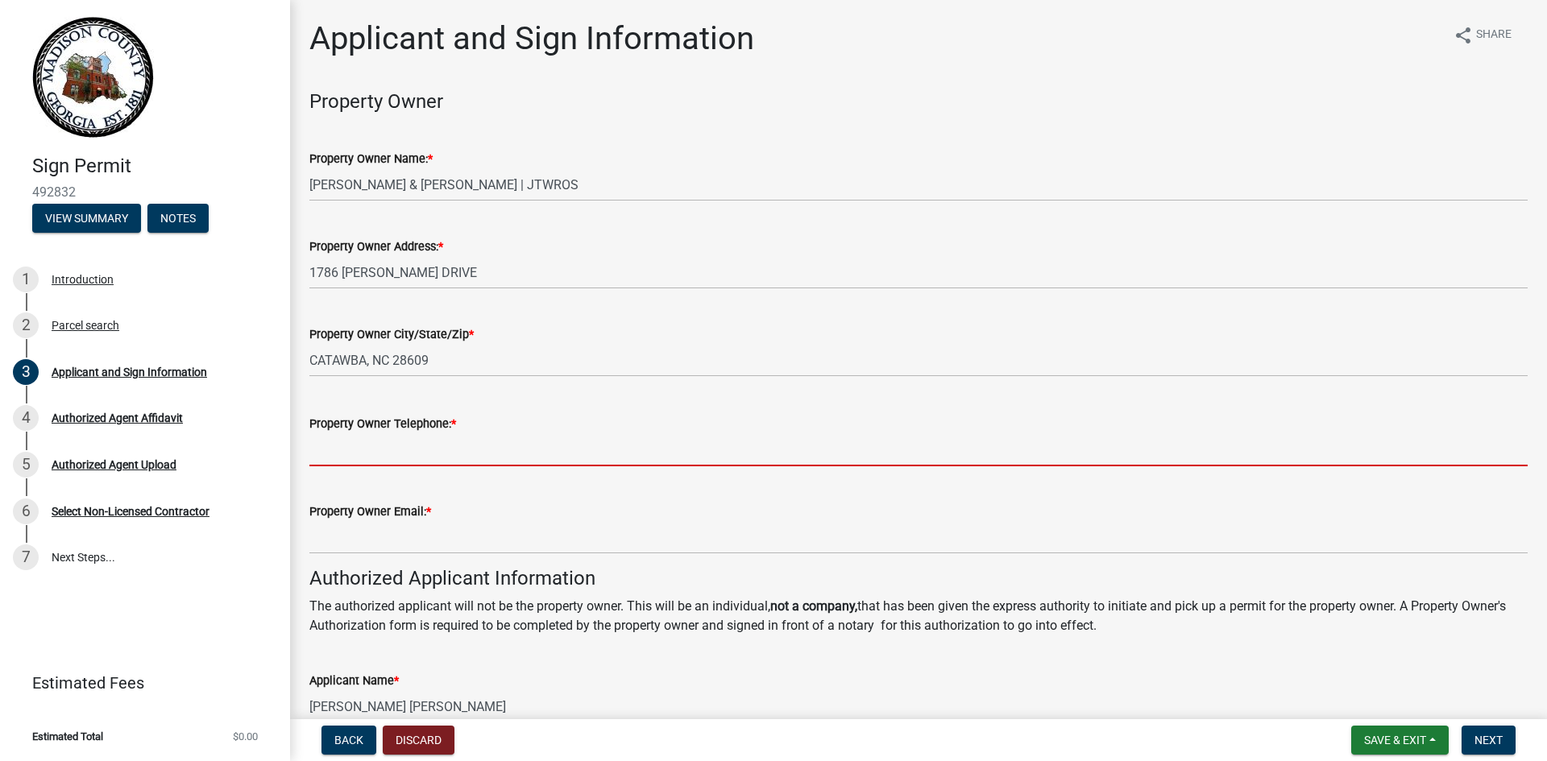
click at [585, 437] on input "Property Owner Telephone: *" at bounding box center [918, 449] width 1218 height 33
click at [585, 450] on input "Property Owner Telephone: *" at bounding box center [918, 449] width 1218 height 33
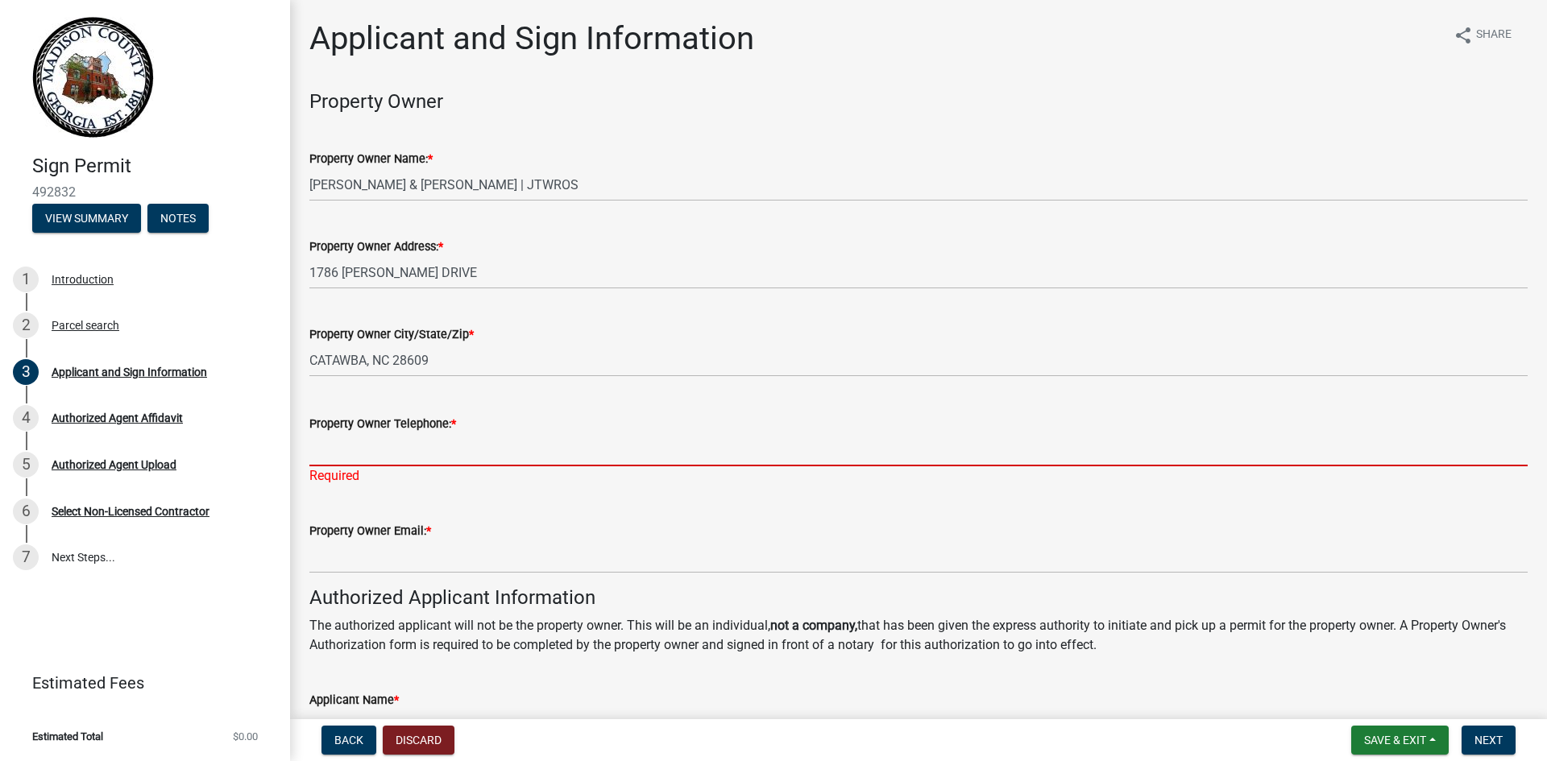
click at [342, 455] on input "Property Owner Telephone: *" at bounding box center [918, 449] width 1218 height 33
paste input "[PHONE_NUMBER]"
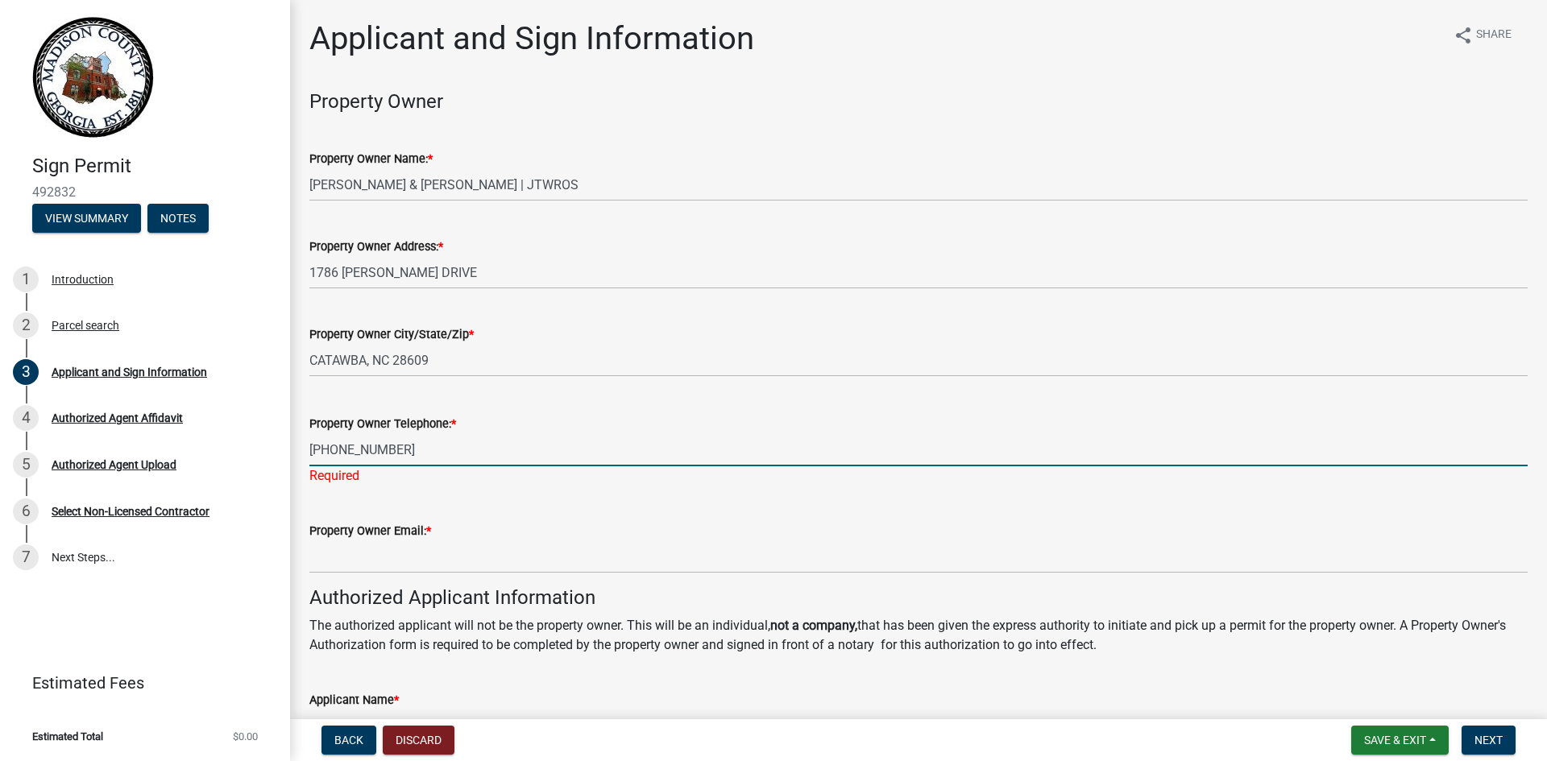
click at [313, 450] on input "[PHONE_NUMBER]" at bounding box center [918, 449] width 1218 height 33
type input "[PHONE_NUMBER]"
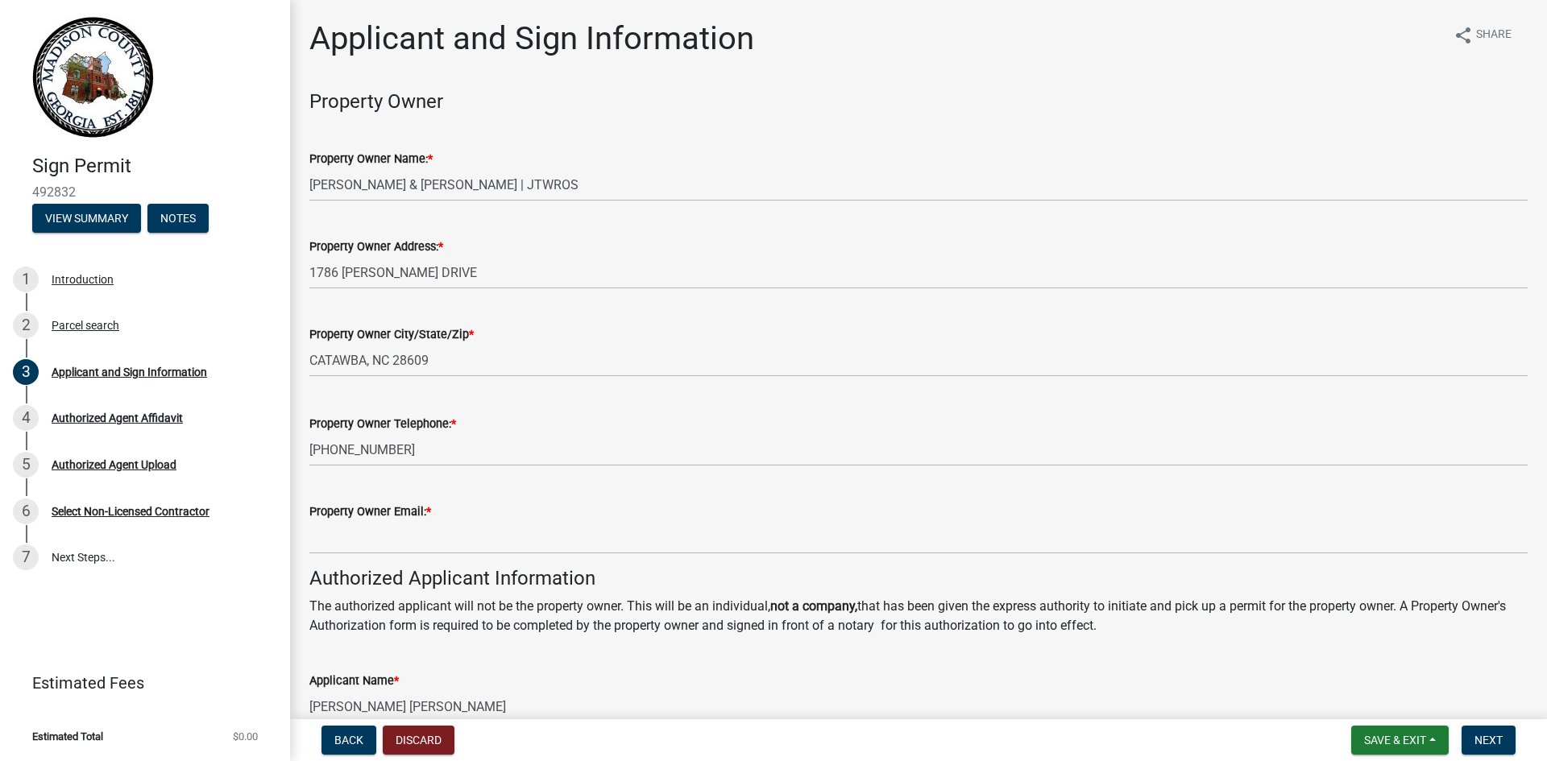
click at [703, 522] on form "Property Owner Email: *" at bounding box center [918, 528] width 1218 height 52
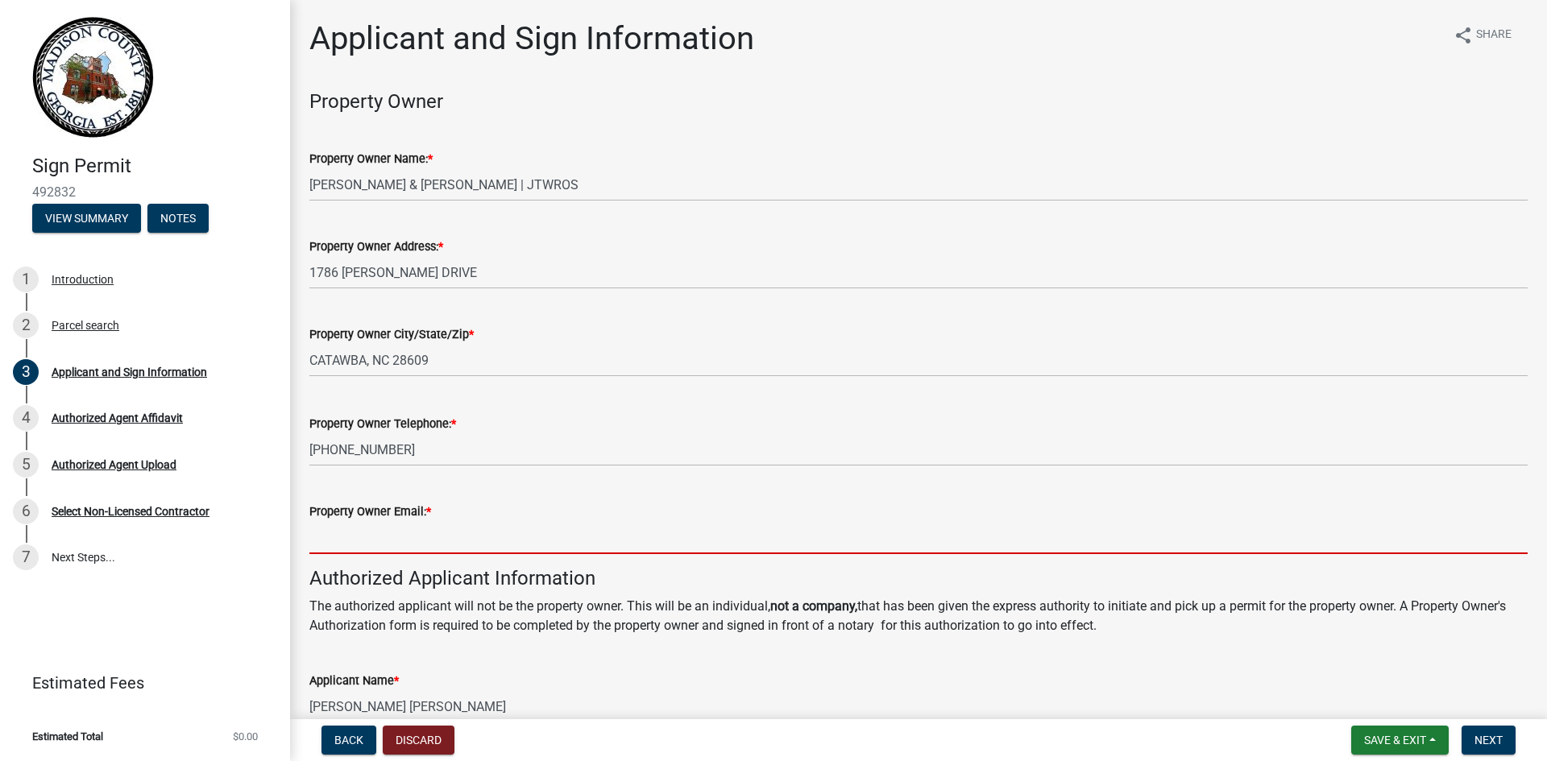
click at [467, 541] on input "Property Owner Email: *" at bounding box center [918, 537] width 1218 height 33
paste input "[EMAIL_ADDRESS][DOMAIN_NAME]"
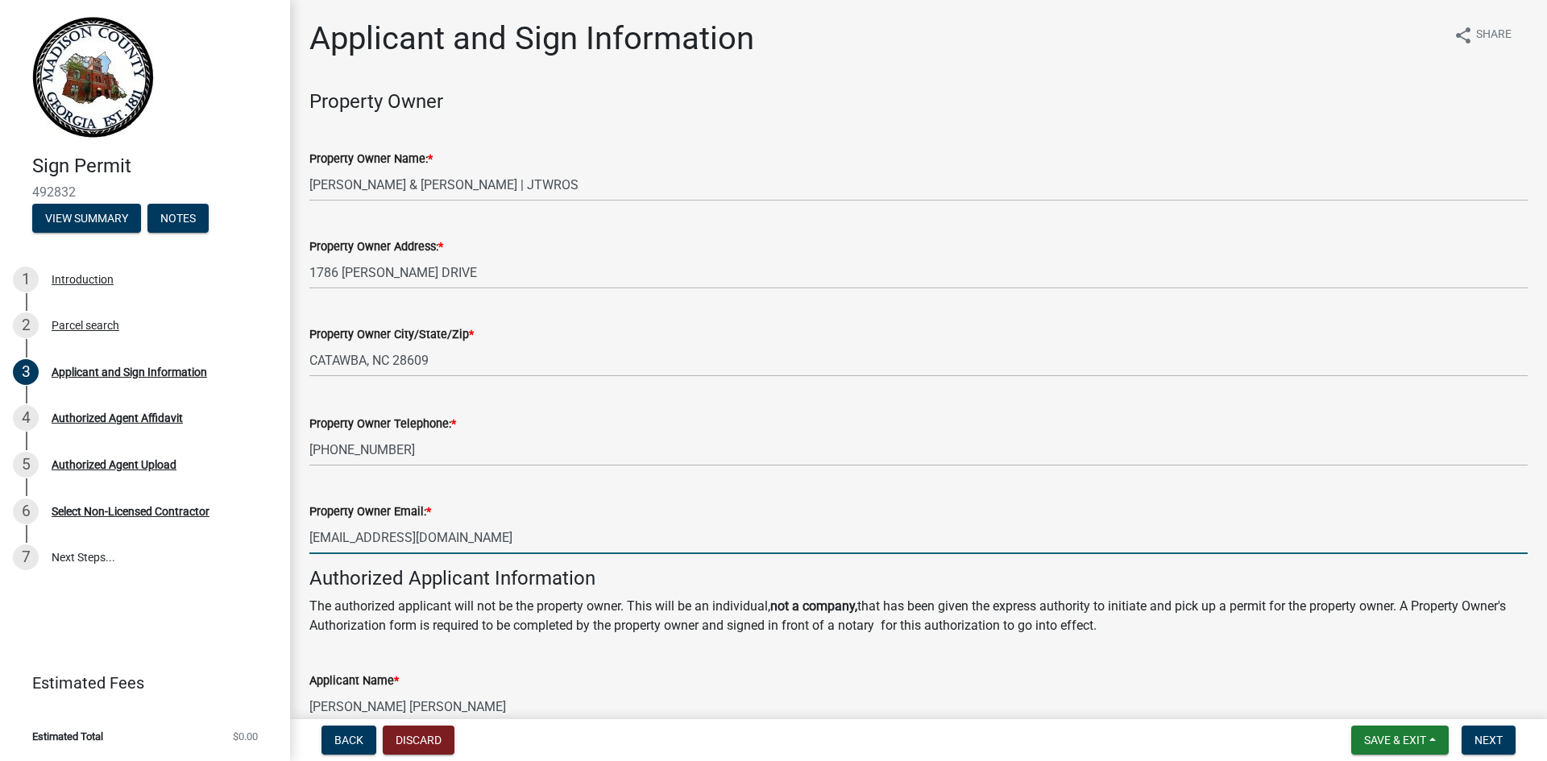
scroll to position [322, 0]
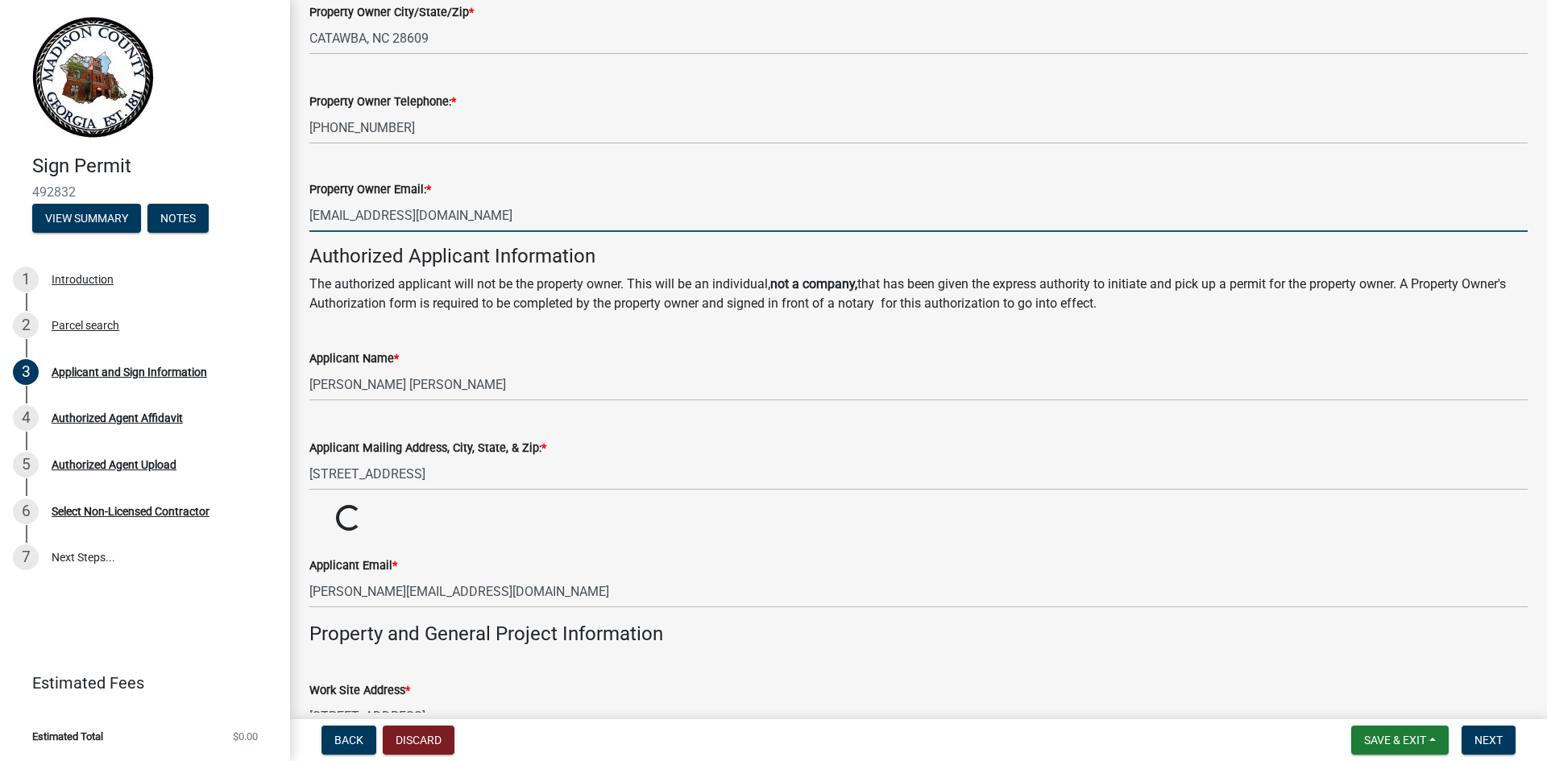
type input "[EMAIL_ADDRESS][DOMAIN_NAME]"
click at [1067, 283] on p "The authorized applicant will not be the property owner. This will be an indivi…" at bounding box center [918, 294] width 1218 height 39
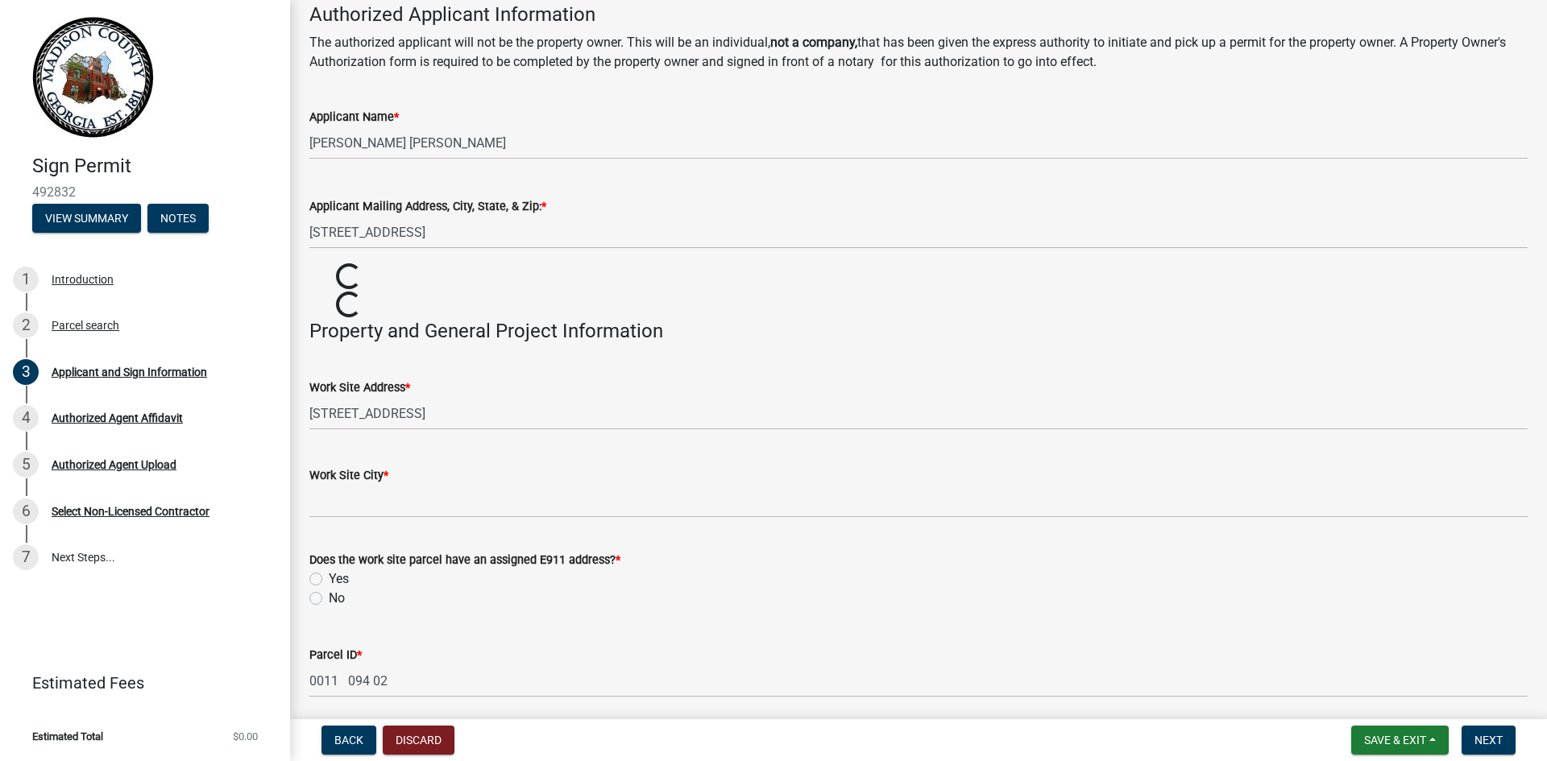
scroll to position [645, 0]
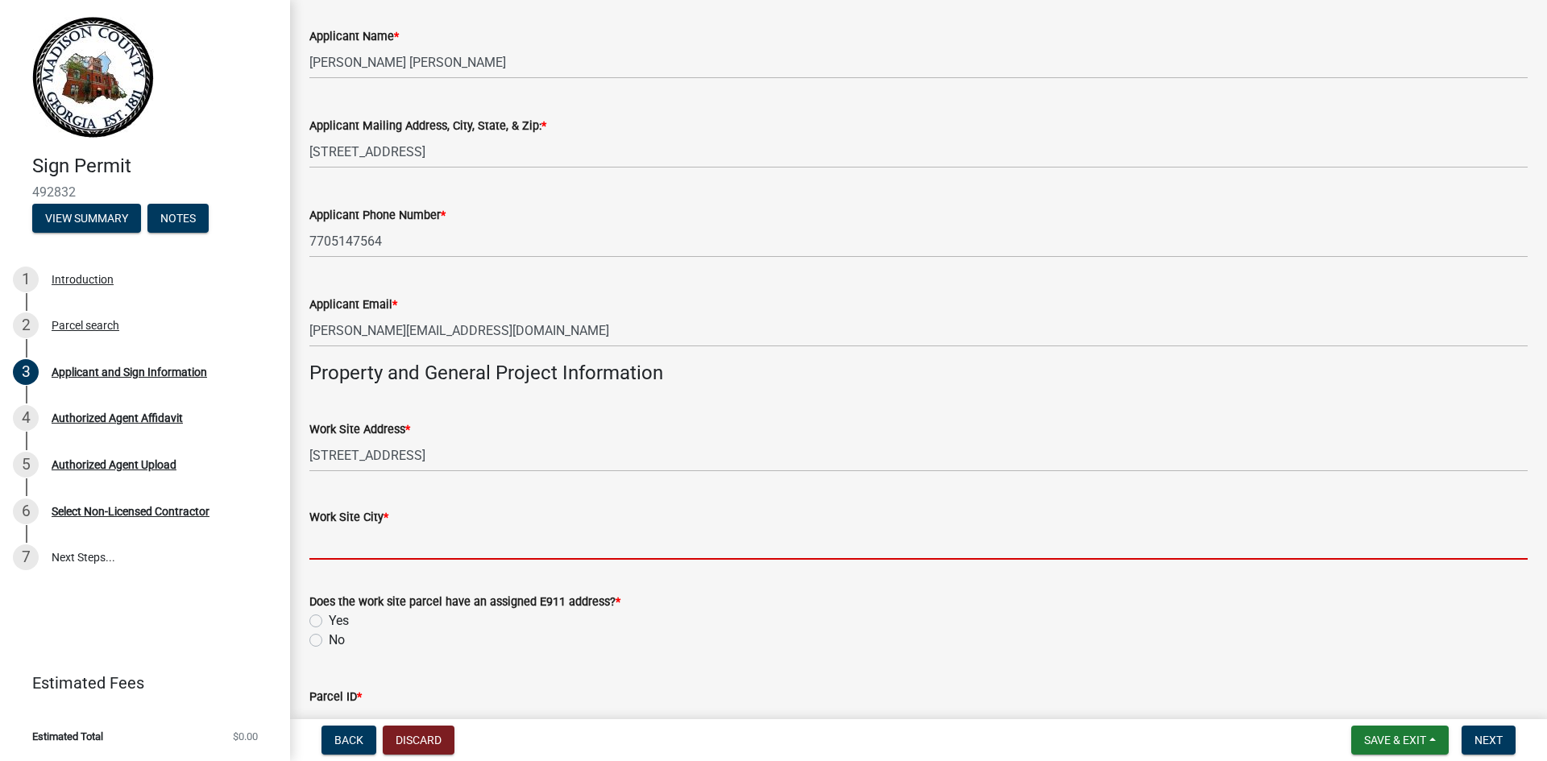
click at [471, 553] on input "Work Site City *" at bounding box center [918, 543] width 1218 height 33
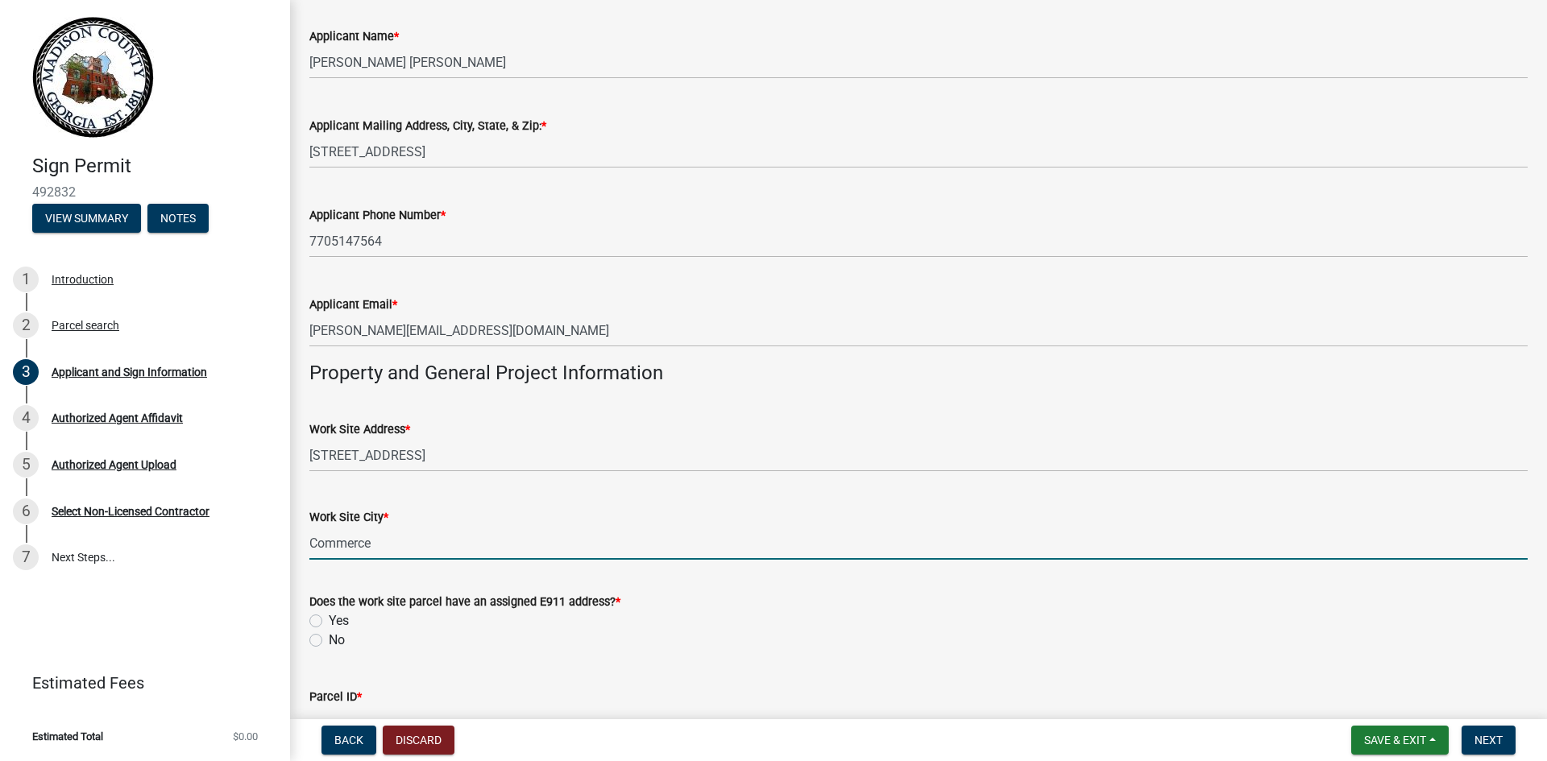
type input "Commerce"
click at [470, 574] on form "Does the work site parcel have an assigned E911 address? * Yes No" at bounding box center [918, 611] width 1218 height 77
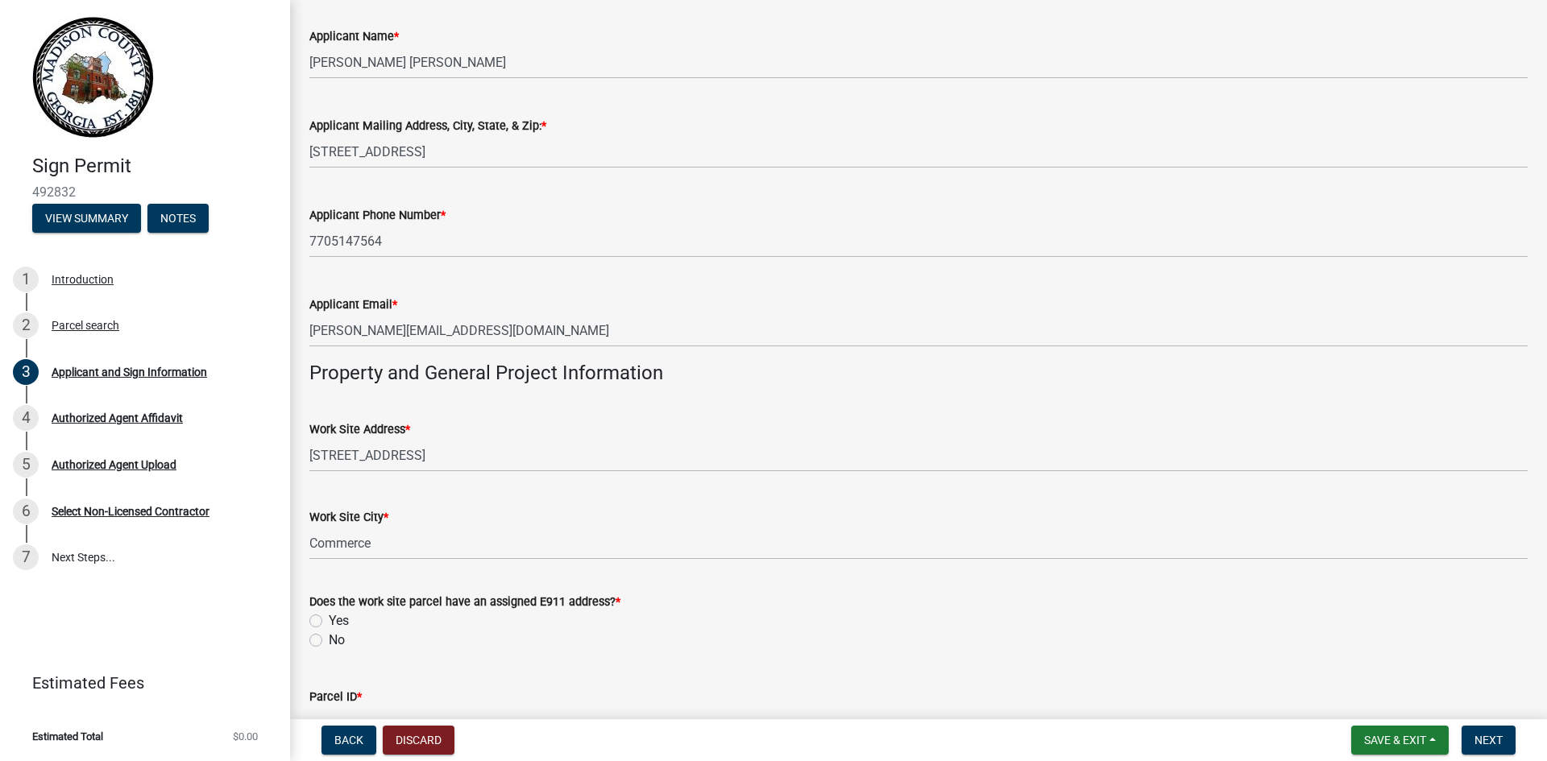
click at [336, 639] on label "No" at bounding box center [337, 640] width 16 height 19
click at [336, 639] on input "No" at bounding box center [334, 636] width 10 height 10
radio input "true"
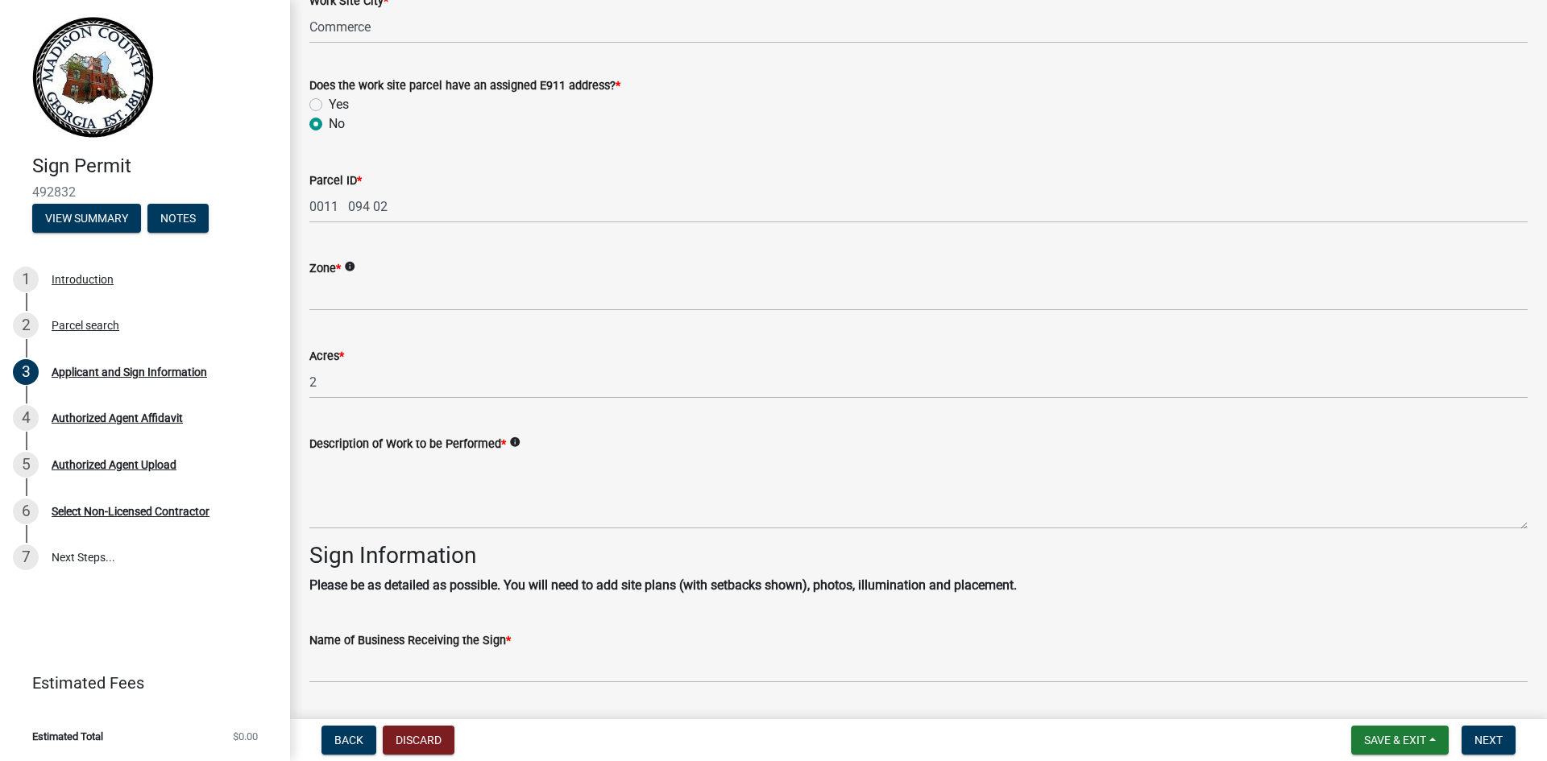
scroll to position [1047, 0]
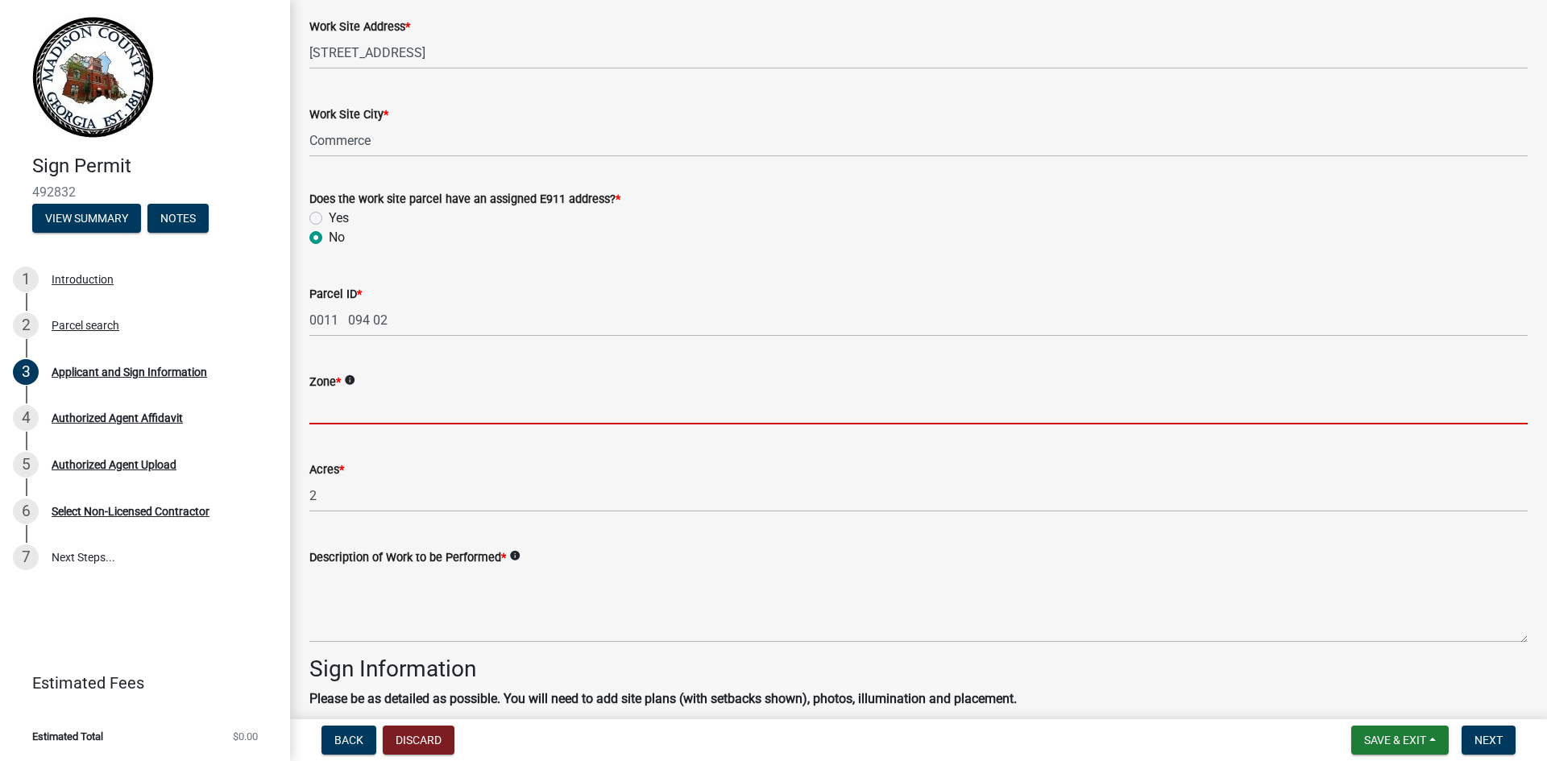
click at [354, 405] on input "Zone *" at bounding box center [918, 408] width 1218 height 33
click at [352, 382] on icon "info" at bounding box center [349, 380] width 11 height 11
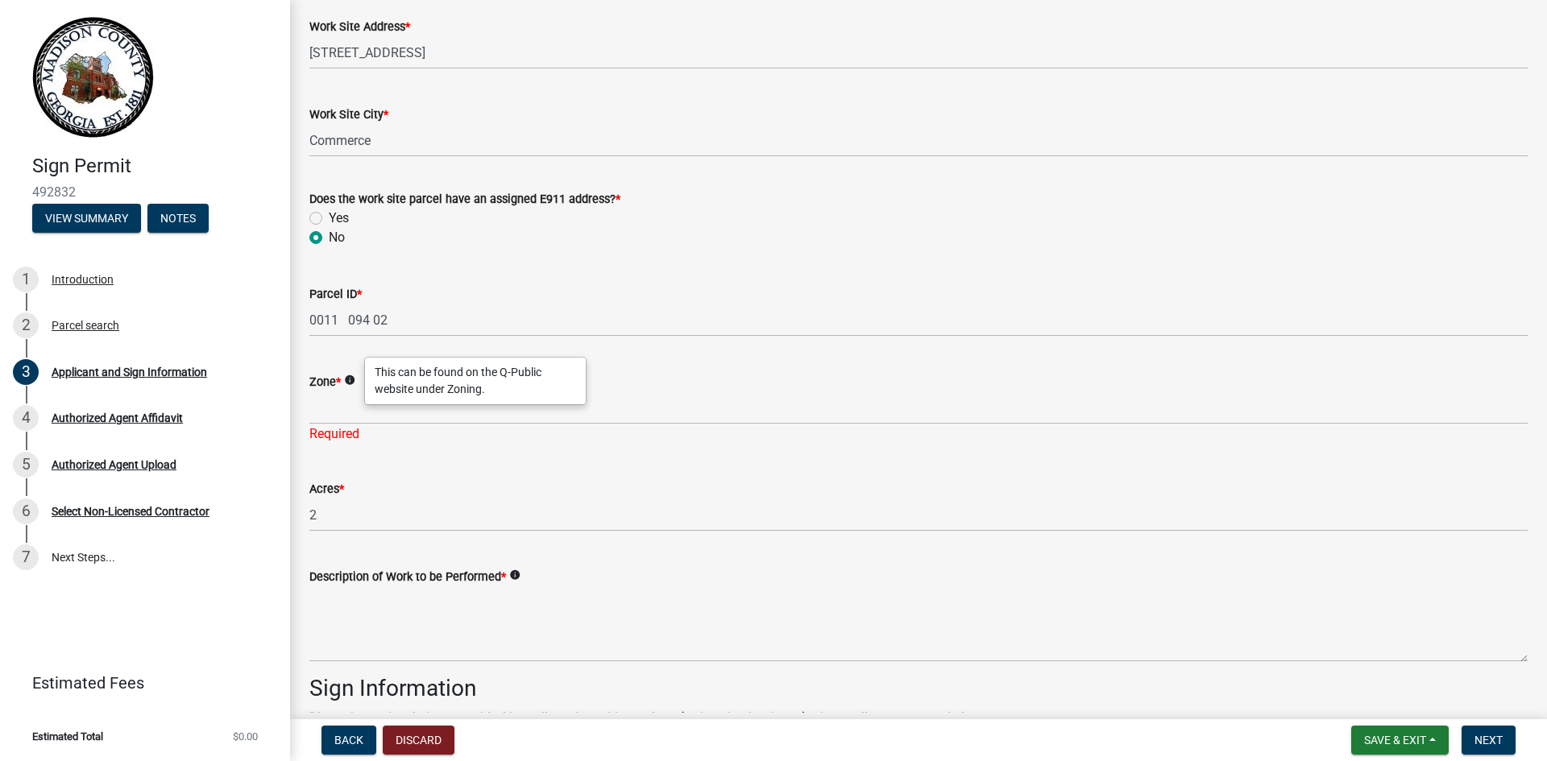
click at [352, 382] on icon "info" at bounding box center [349, 380] width 11 height 11
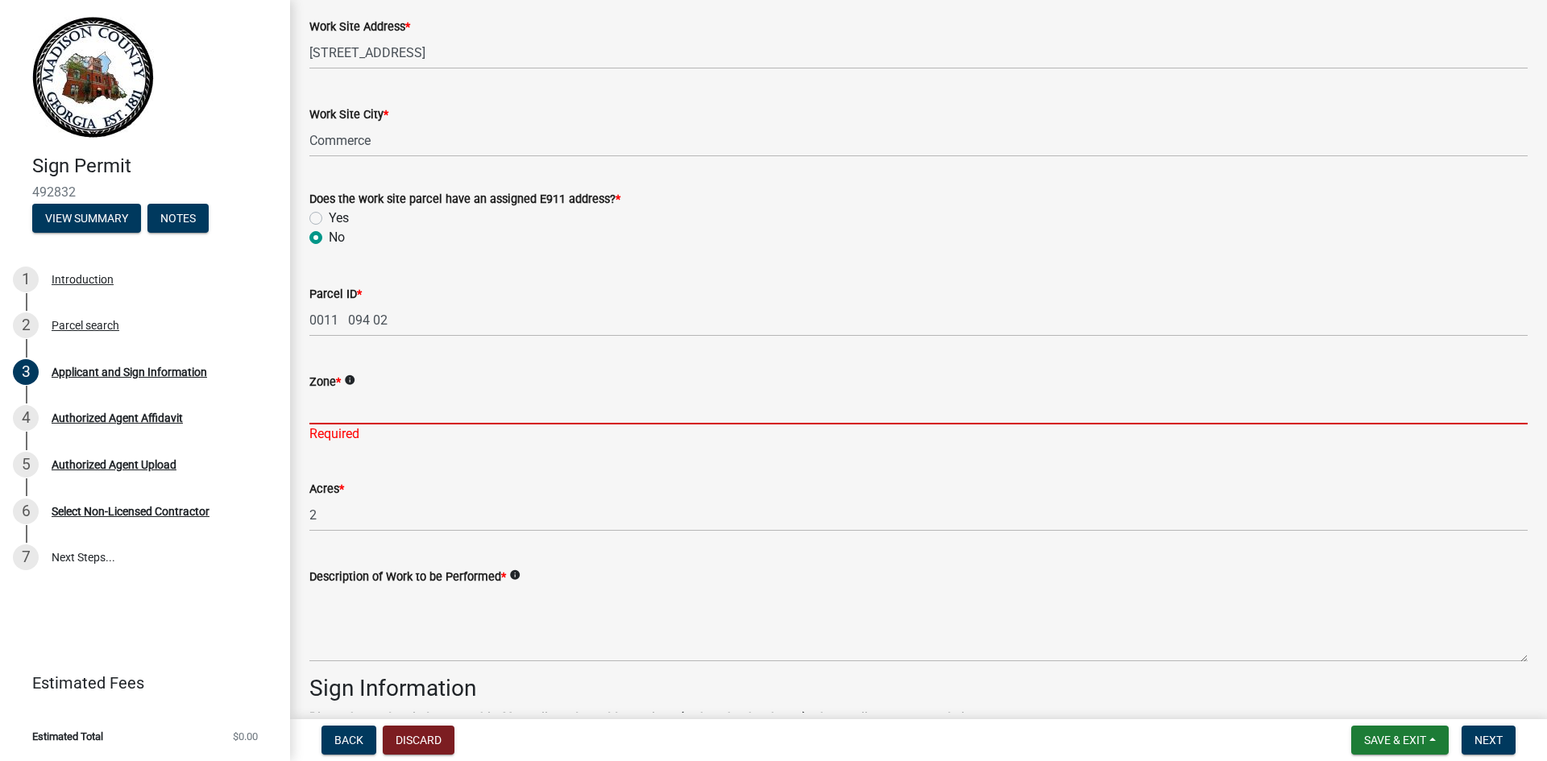
click at [356, 420] on input "Zone *" at bounding box center [918, 408] width 1218 height 33
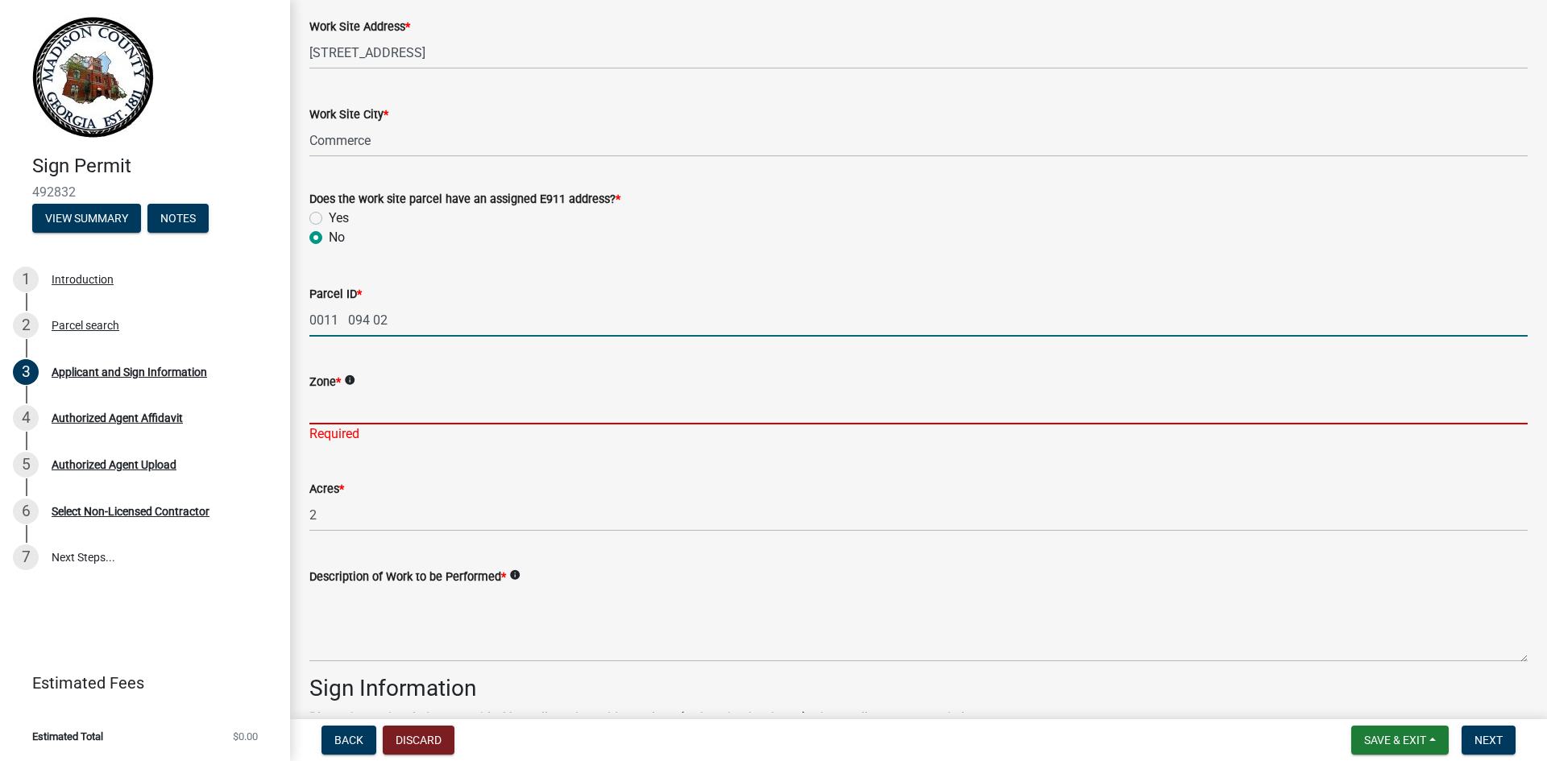
click at [395, 332] on input "0011 094 02" at bounding box center [918, 320] width 1218 height 33
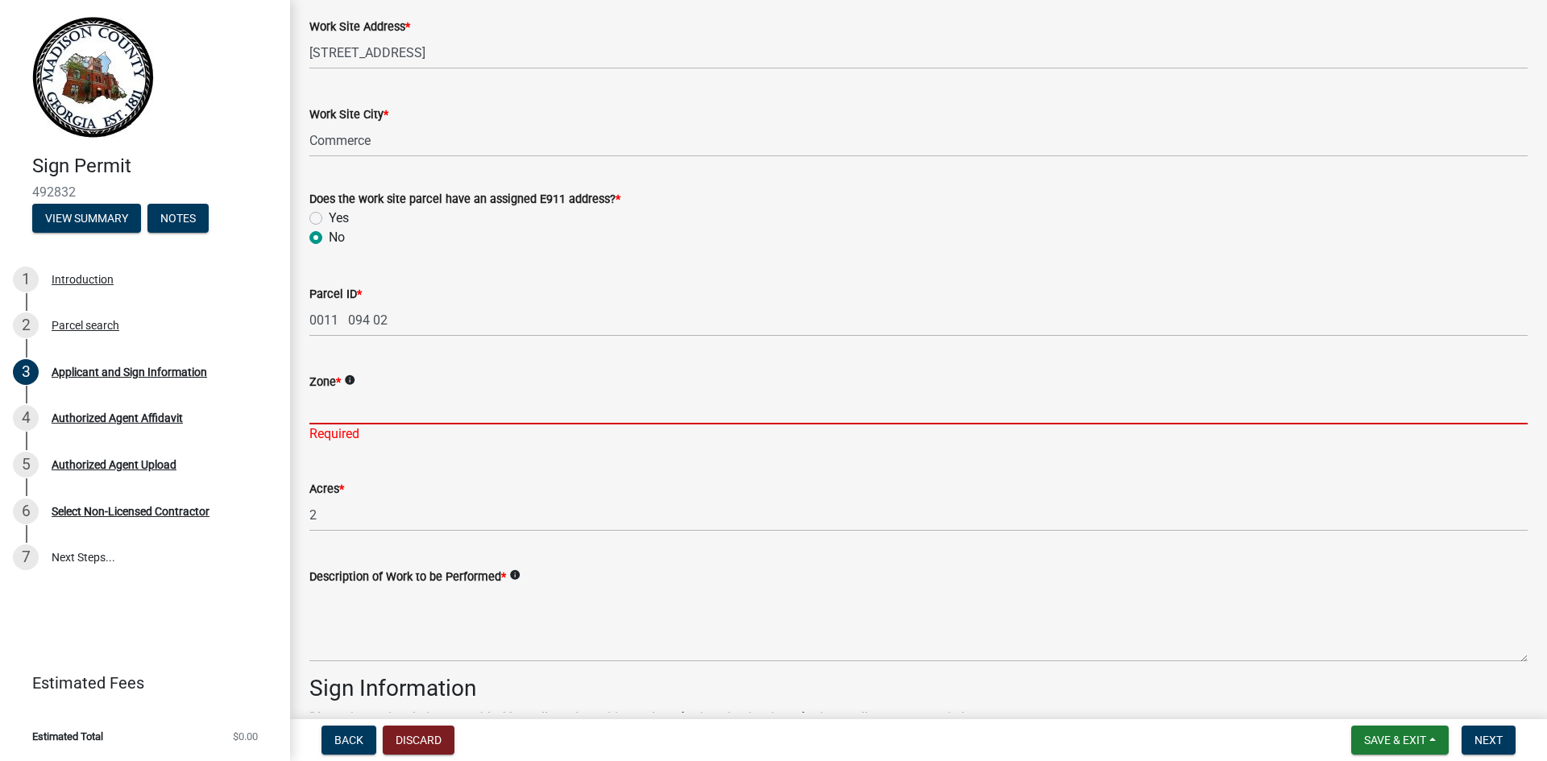
click at [422, 419] on input "Zone *" at bounding box center [918, 408] width 1218 height 33
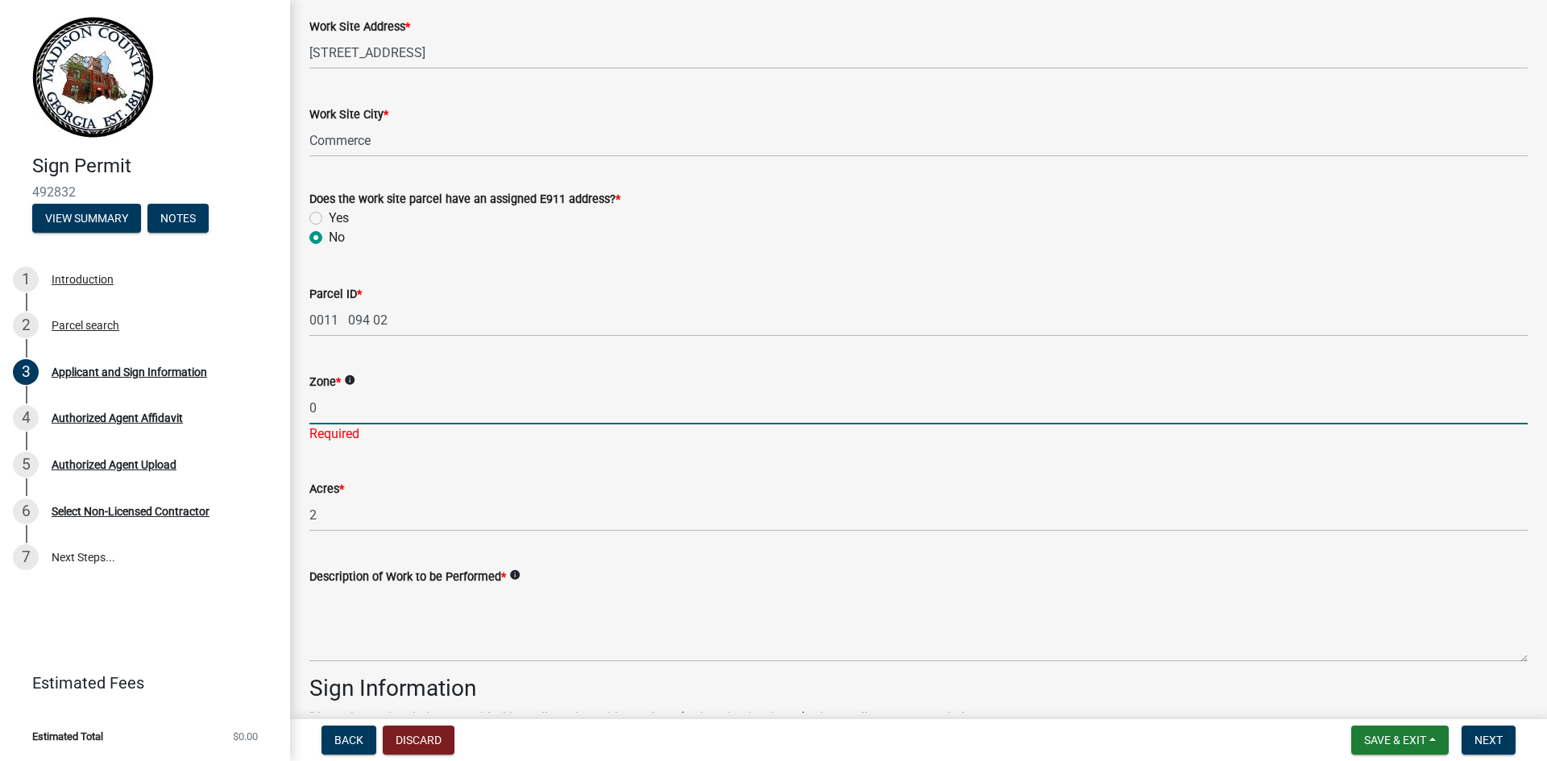
type input "0"
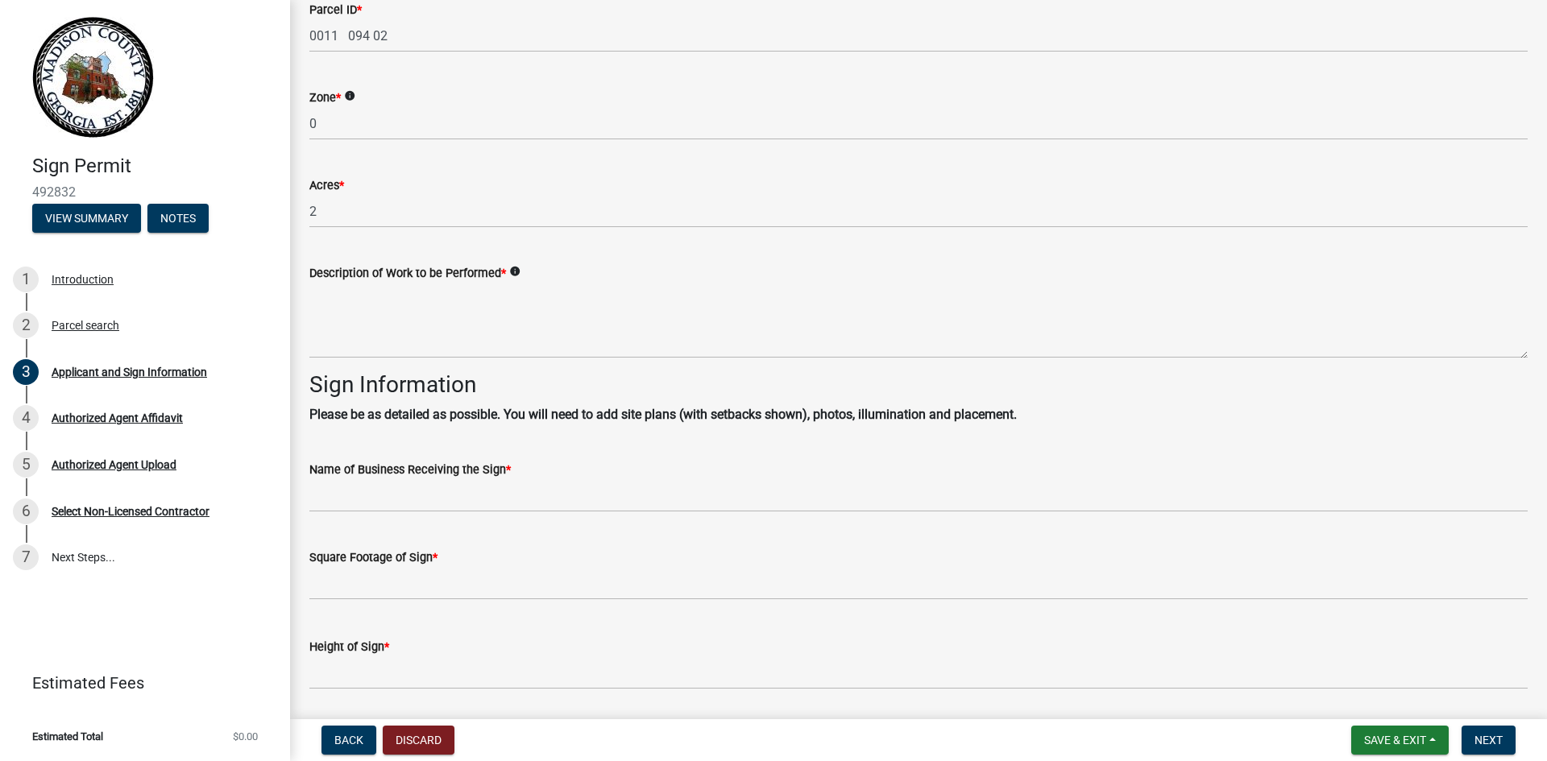
scroll to position [1370, 0]
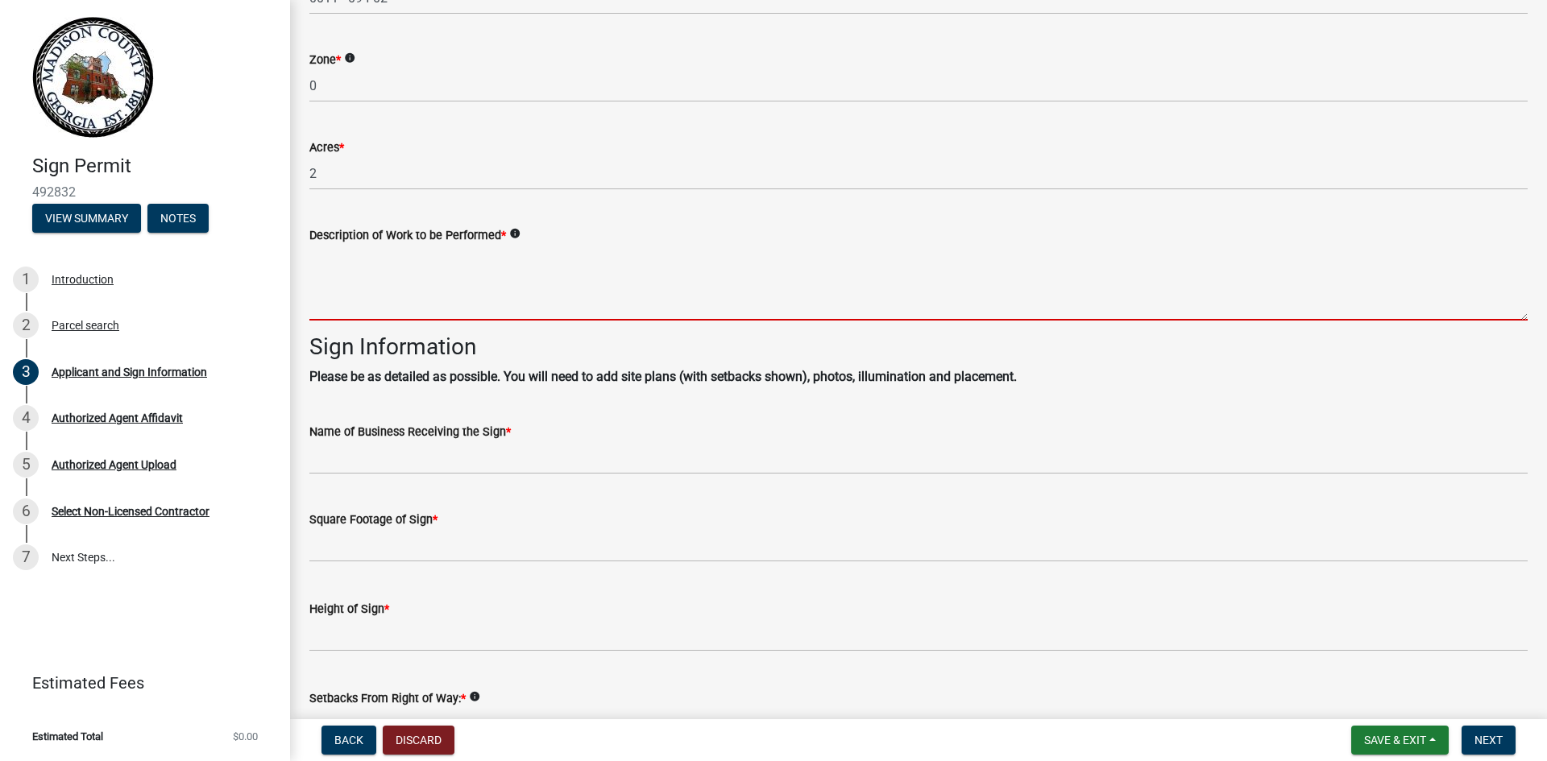
click at [394, 310] on textarea "Description of Work to be Performed *" at bounding box center [918, 283] width 1218 height 76
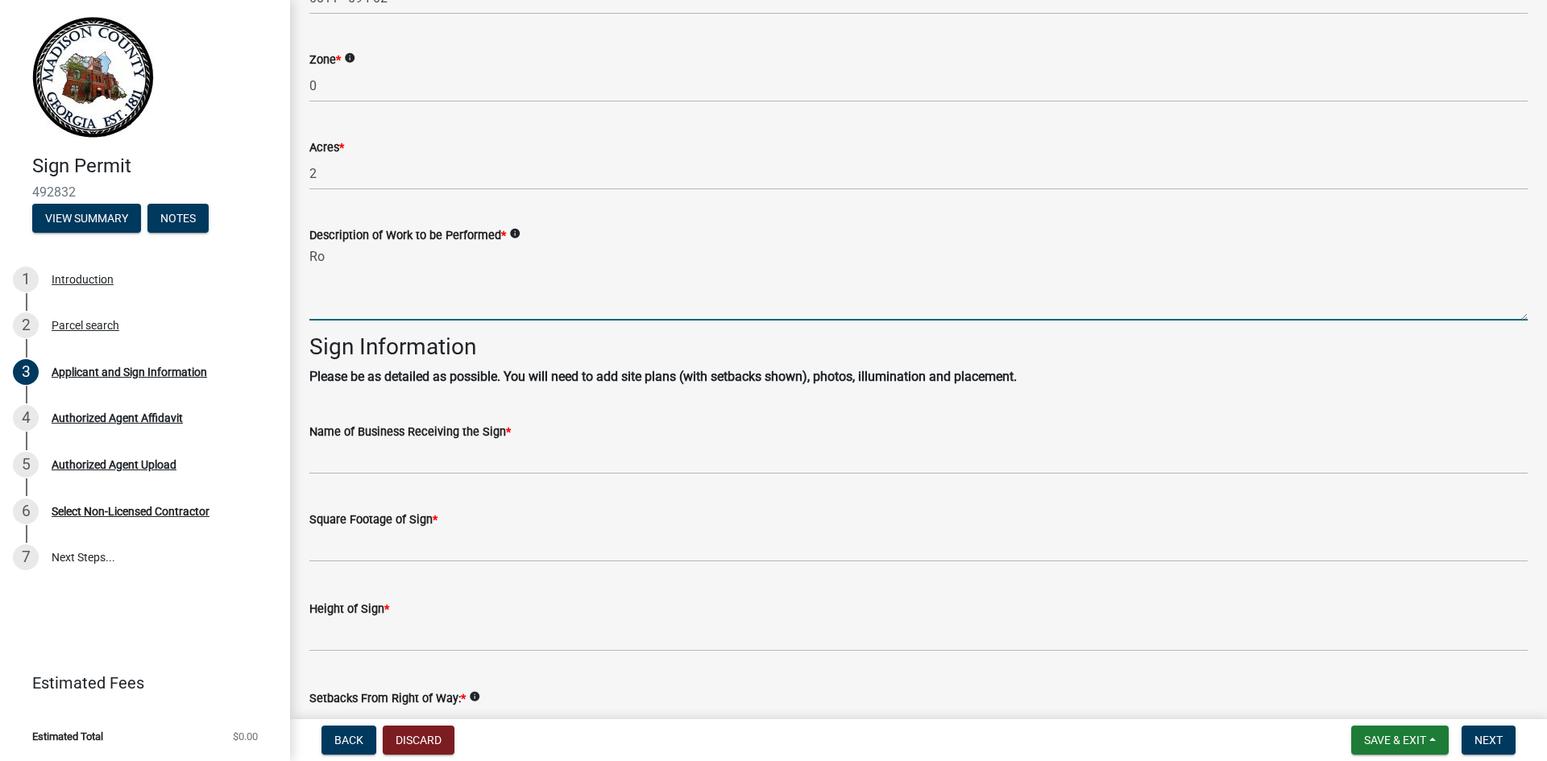
type textarea "R"
type textarea "Ground Mounted Solar"
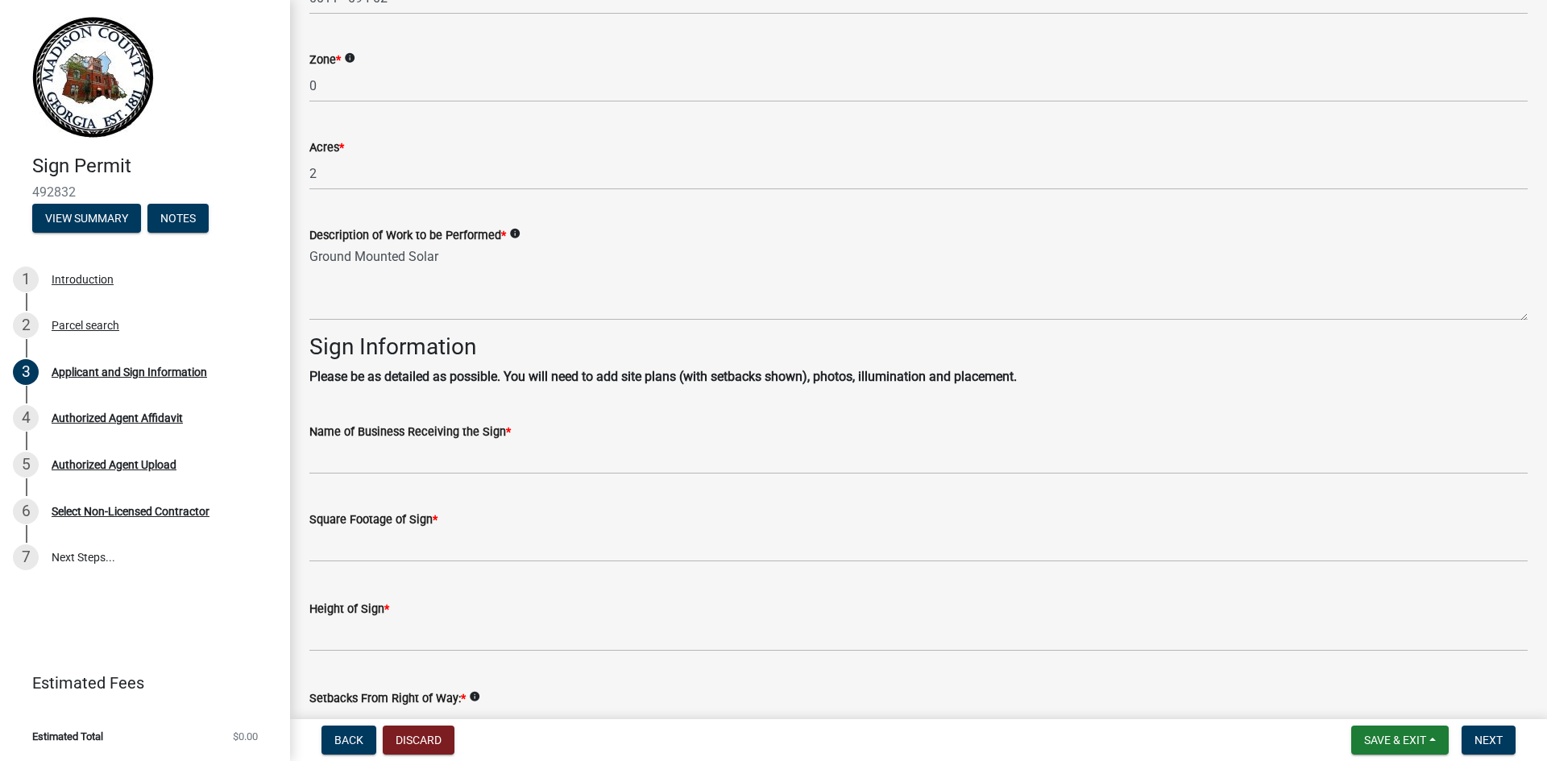
click at [455, 373] on strong "Please be as detailed as possible. You will need to add site plans (with setbac…" at bounding box center [662, 376] width 707 height 15
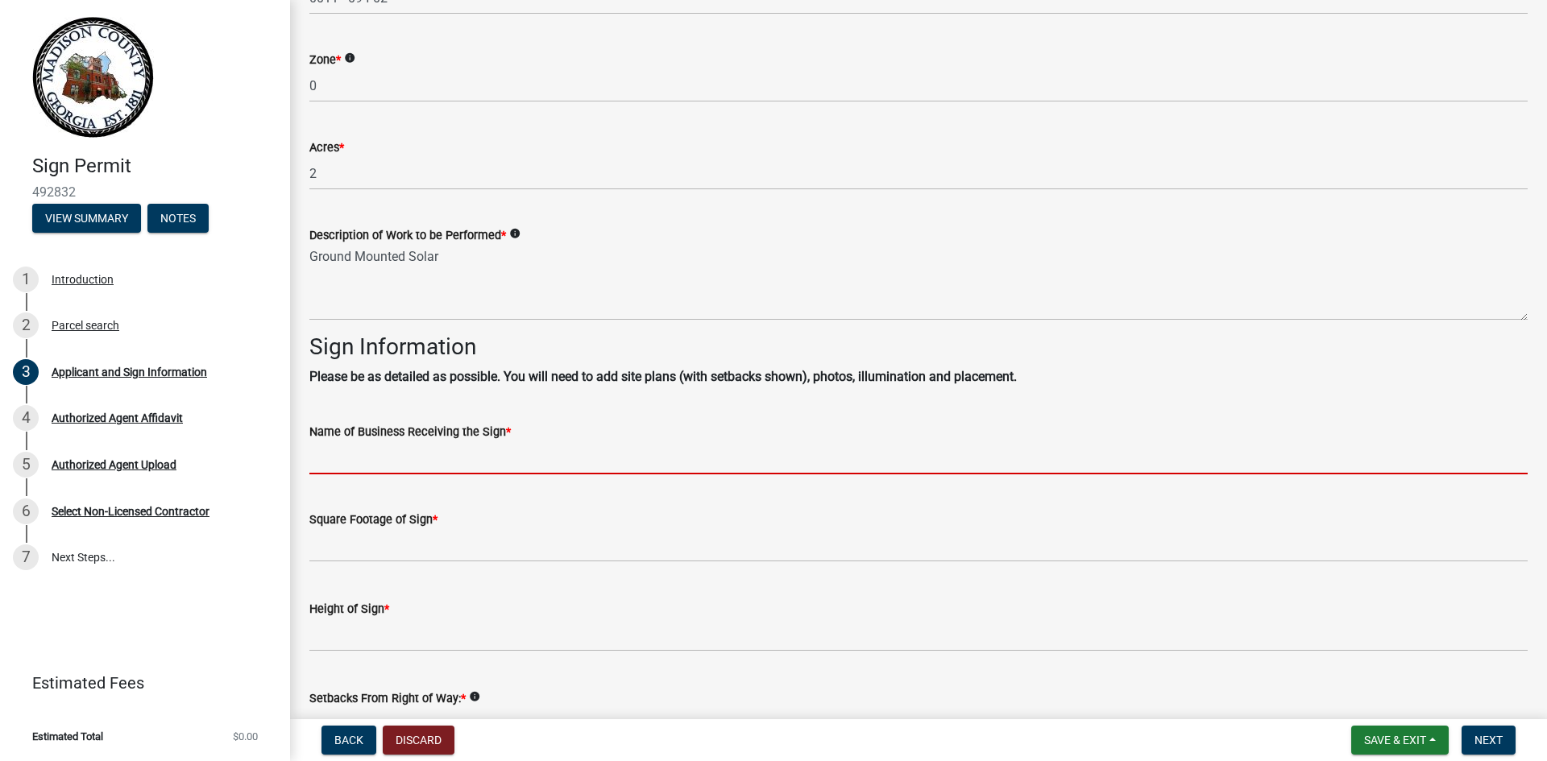
click at [414, 462] on input "Name of Business Receiving the Sign *" at bounding box center [918, 457] width 1218 height 33
click at [595, 393] on wm-data-entity-input "Sign Information Please be as detailed as possible. You will need to add site p…" at bounding box center [918, 367] width 1218 height 66
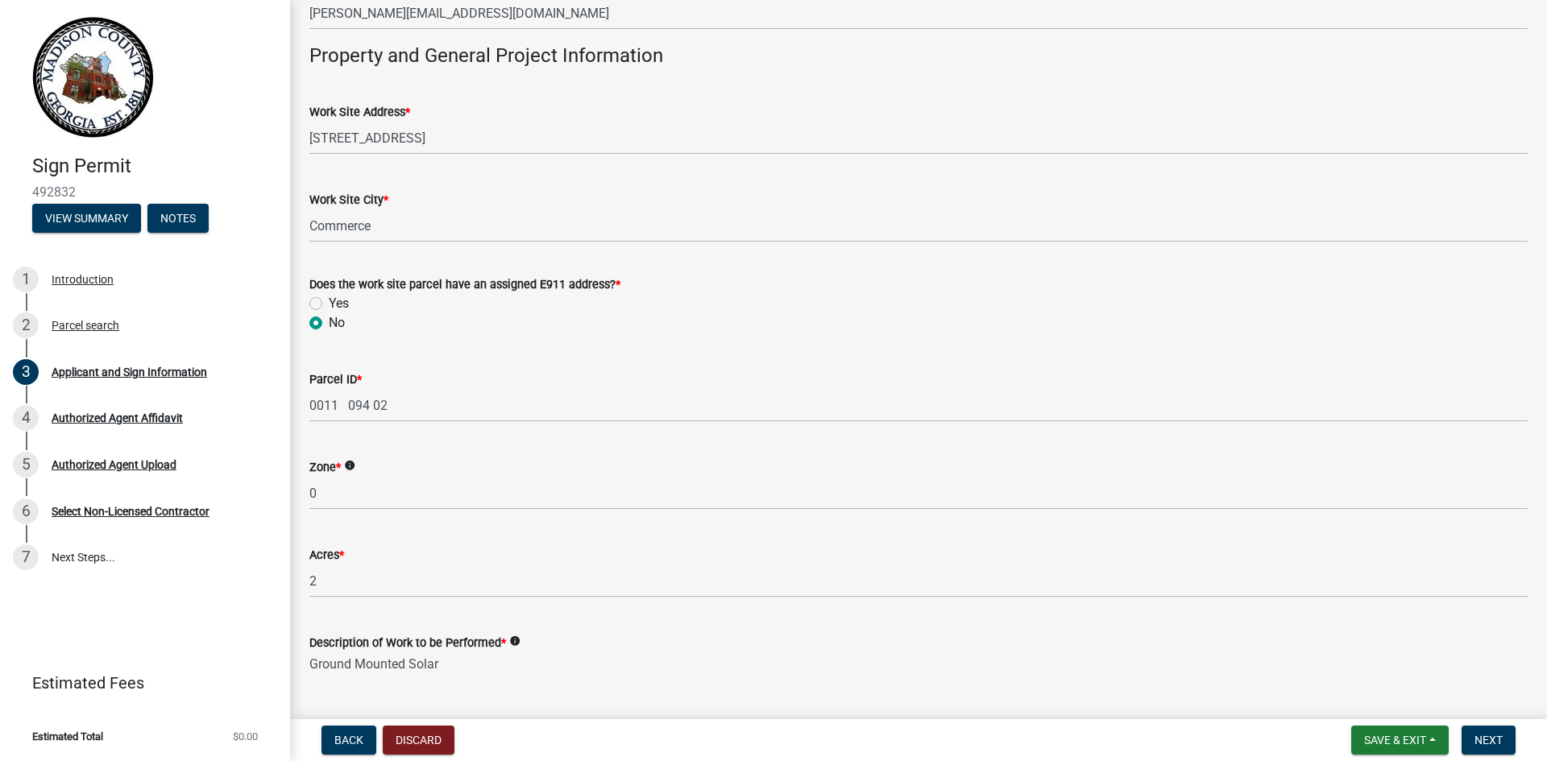
scroll to position [967, 0]
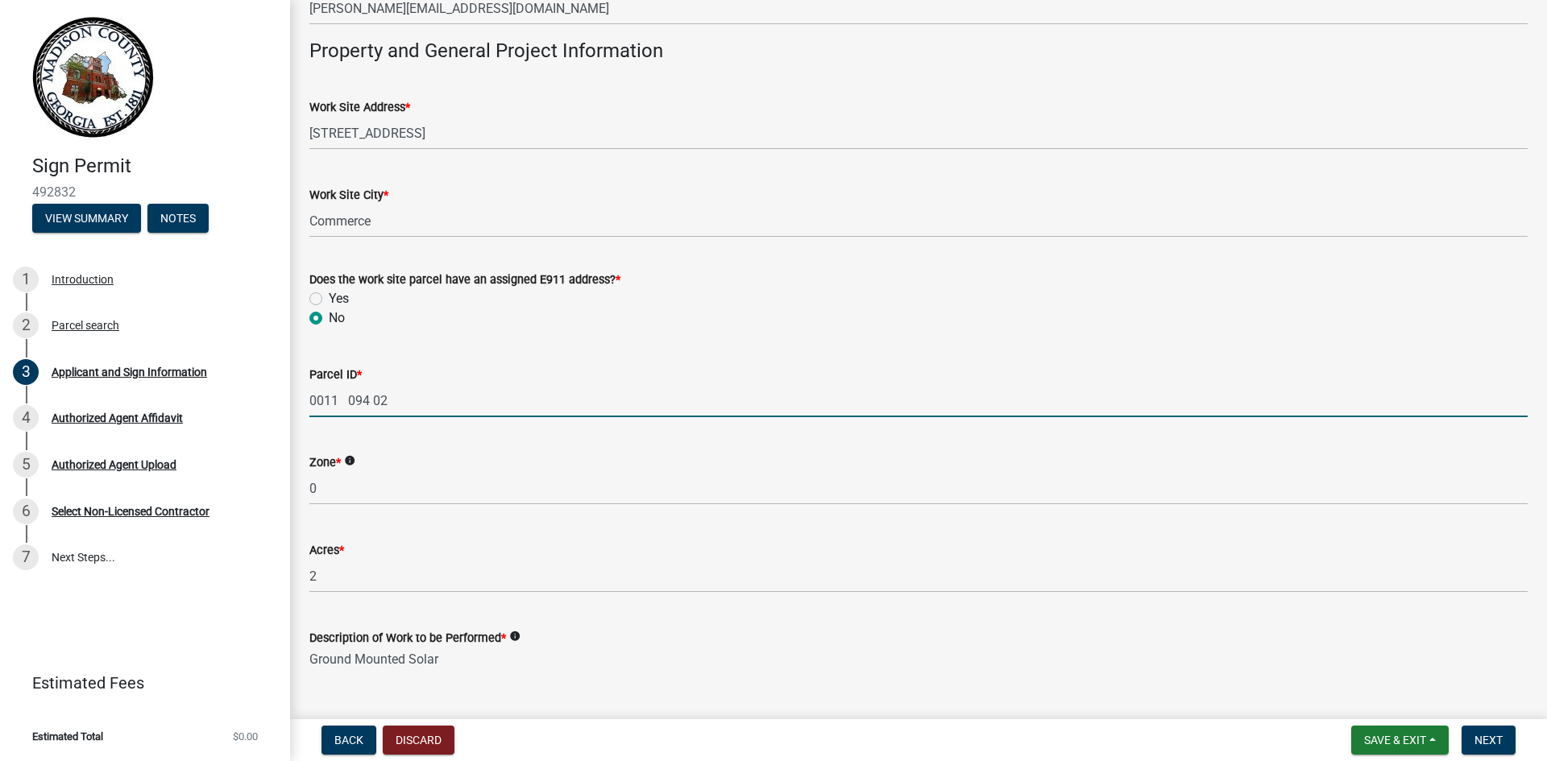
drag, startPoint x: 393, startPoint y: 401, endPoint x: 306, endPoint y: 392, distance: 87.5
click at [306, 392] on div "Parcel ID * 0011 094 02" at bounding box center [918, 379] width 1242 height 75
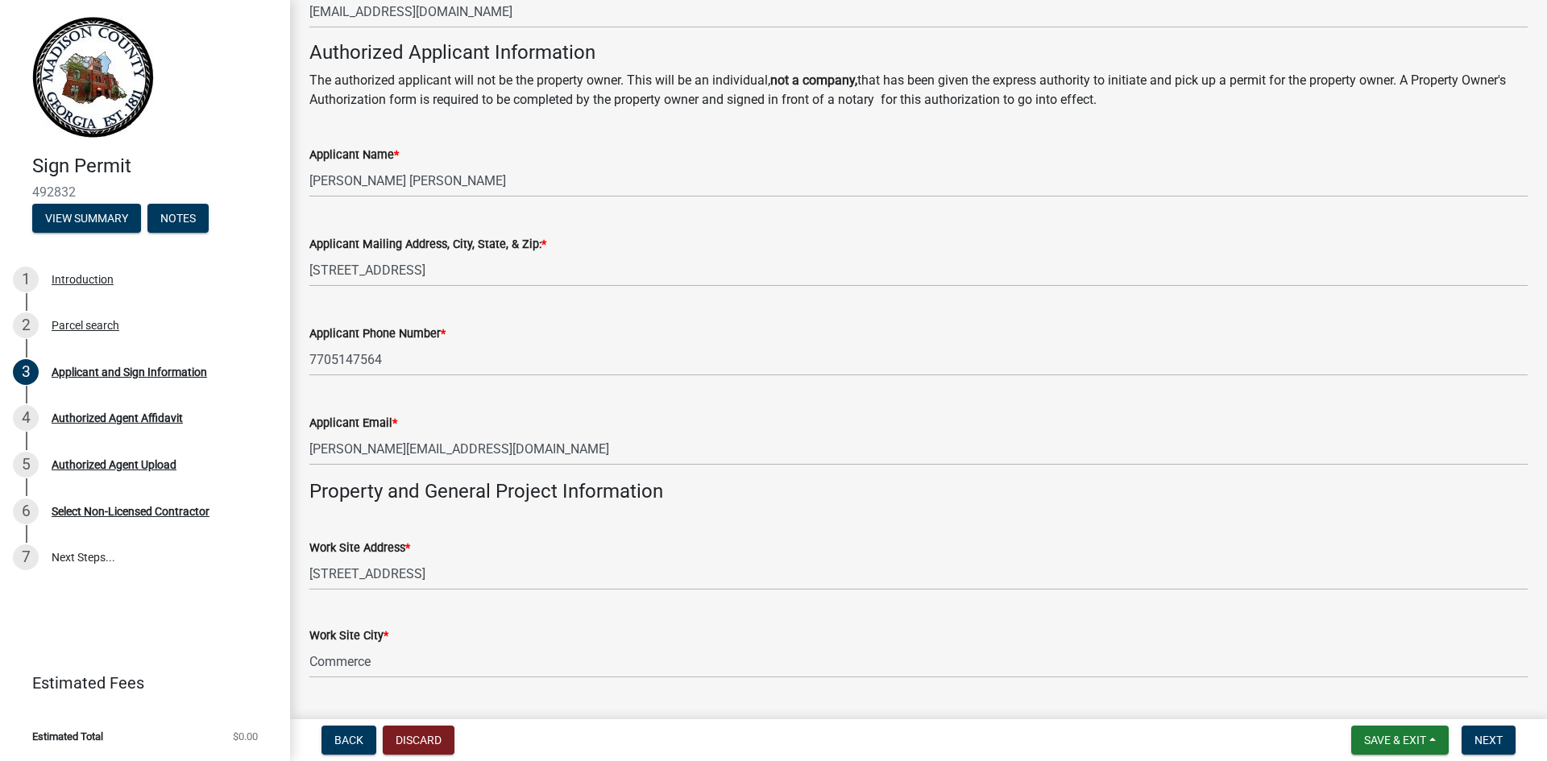
scroll to position [564, 0]
